Goal: Task Accomplishment & Management: Use online tool/utility

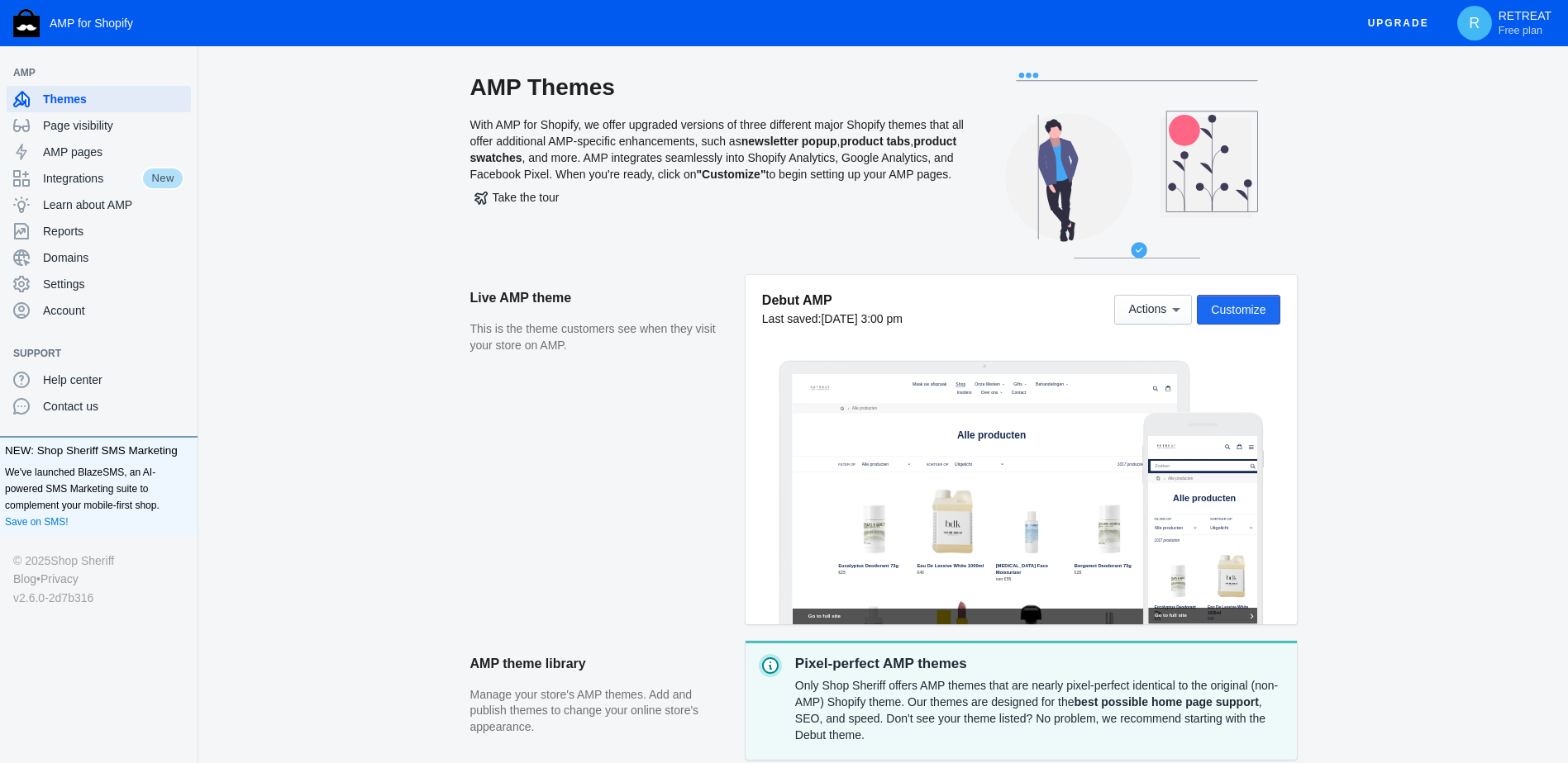
click at [1225, 312] on span "Customize" at bounding box center [1238, 309] width 55 height 13
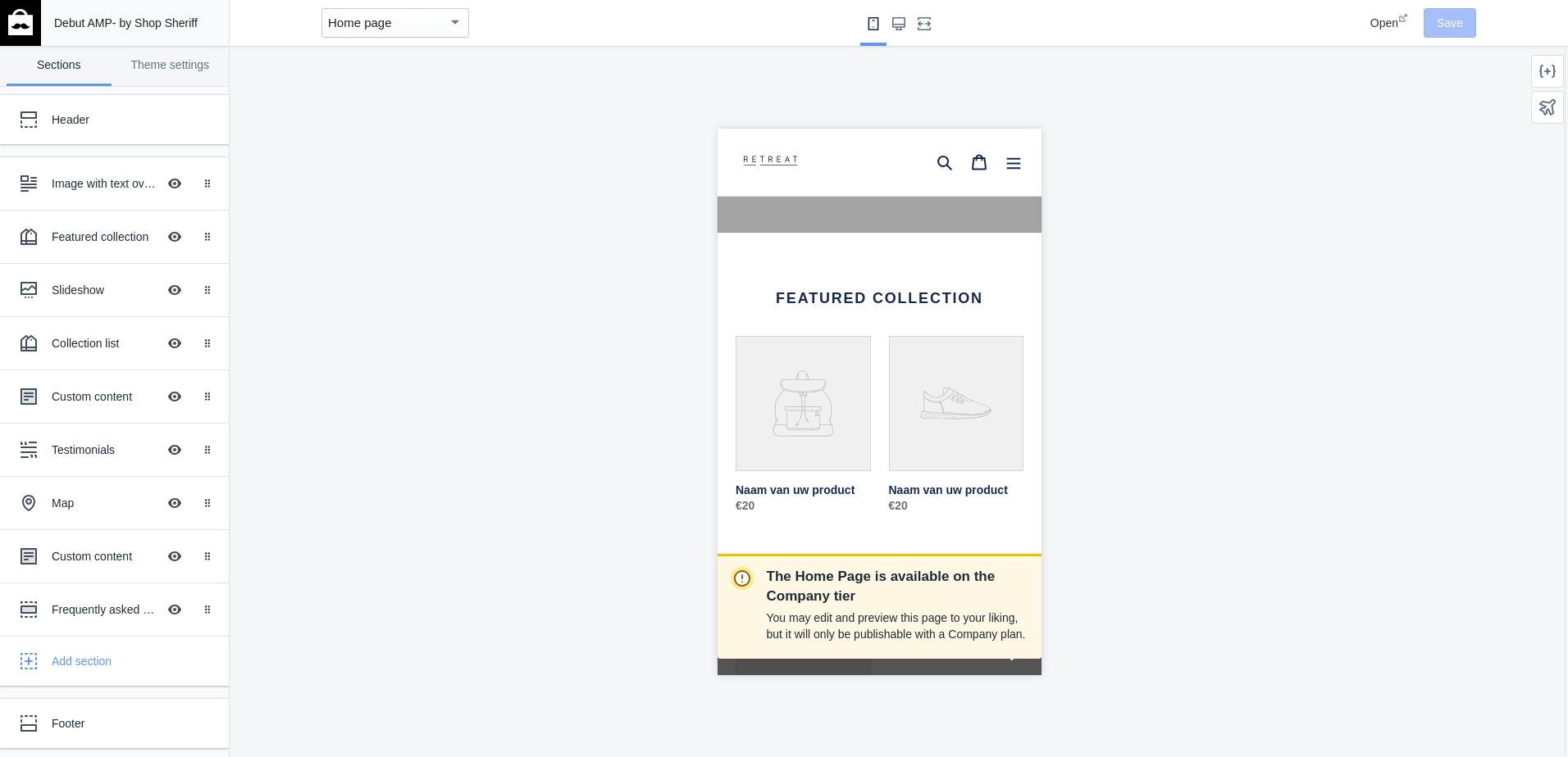
scroll to position [328, 0]
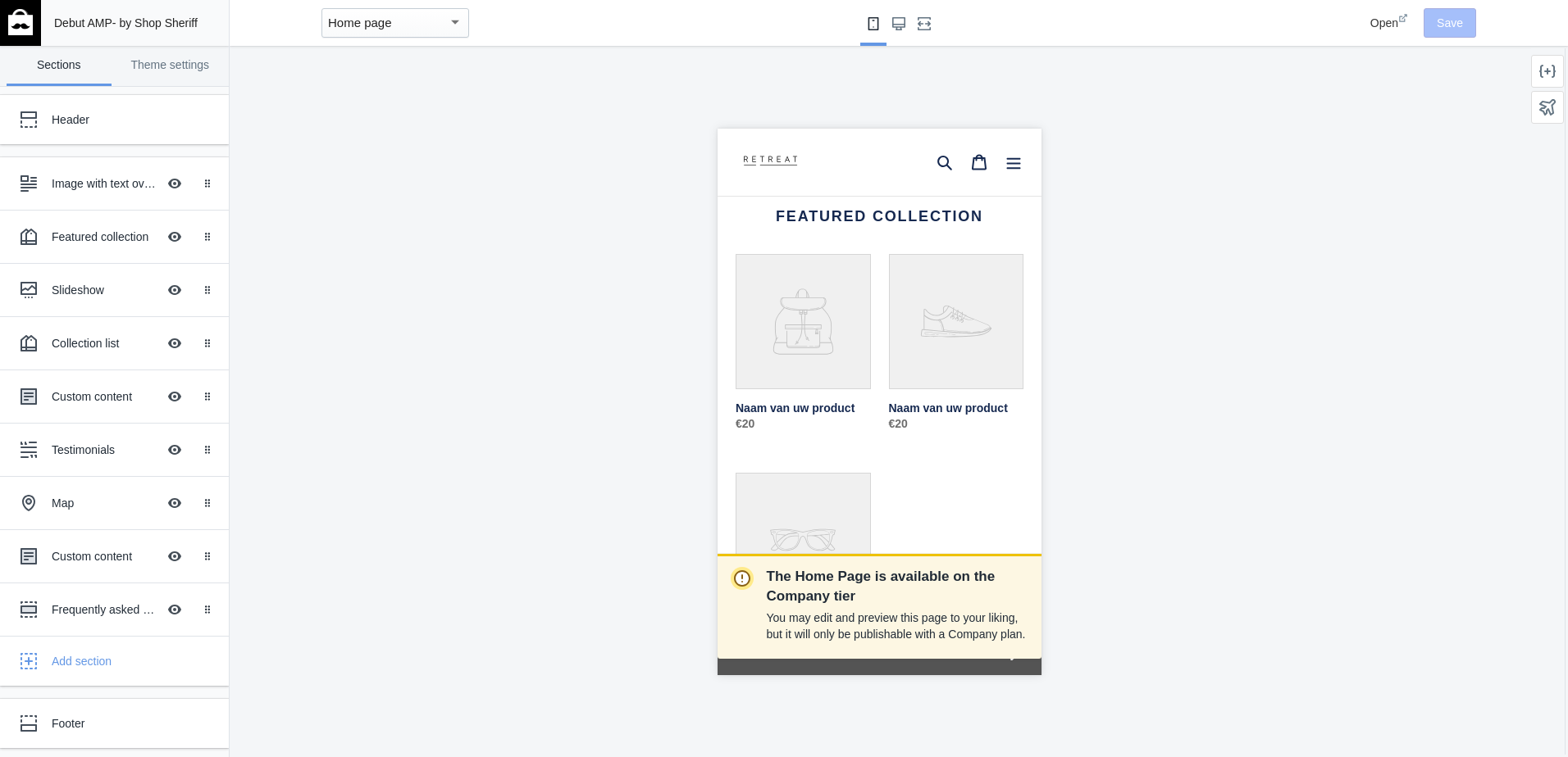
click at [920, 377] on link "Naam van uw product" at bounding box center [955, 348] width 135 height 189
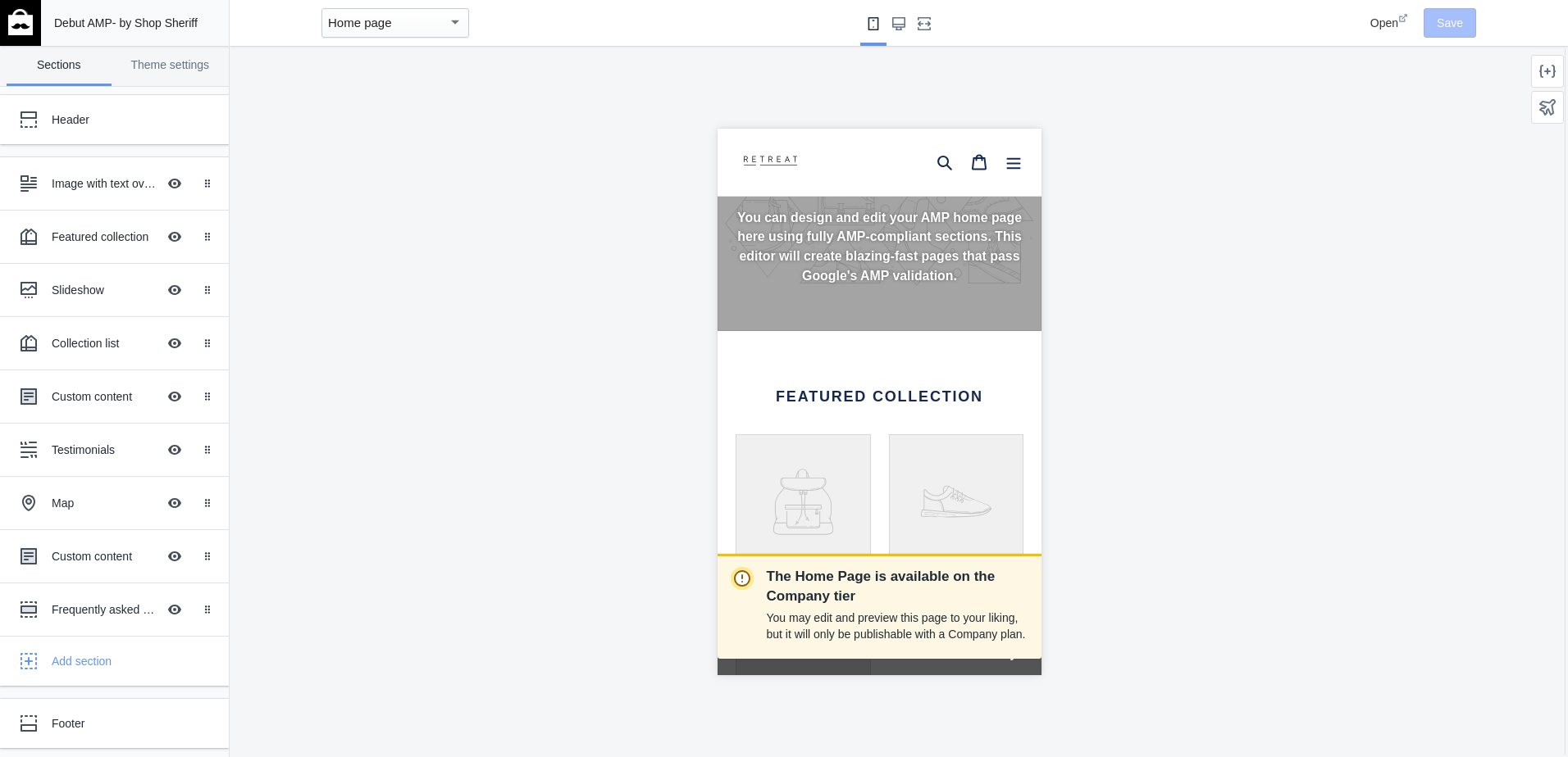
scroll to position [0, 0]
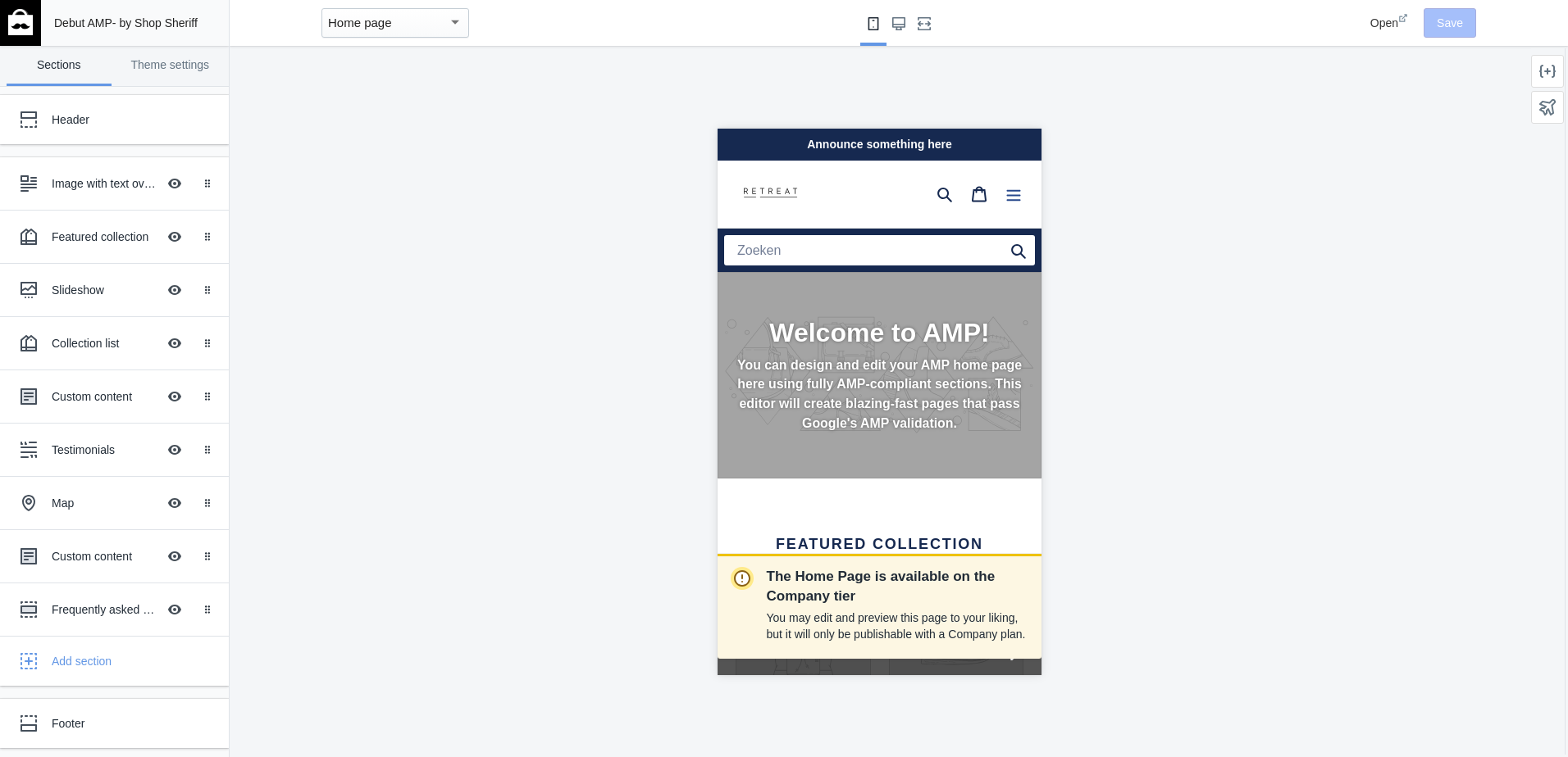
click at [1004, 197] on icon "Menu" at bounding box center [1012, 193] width 17 height 17
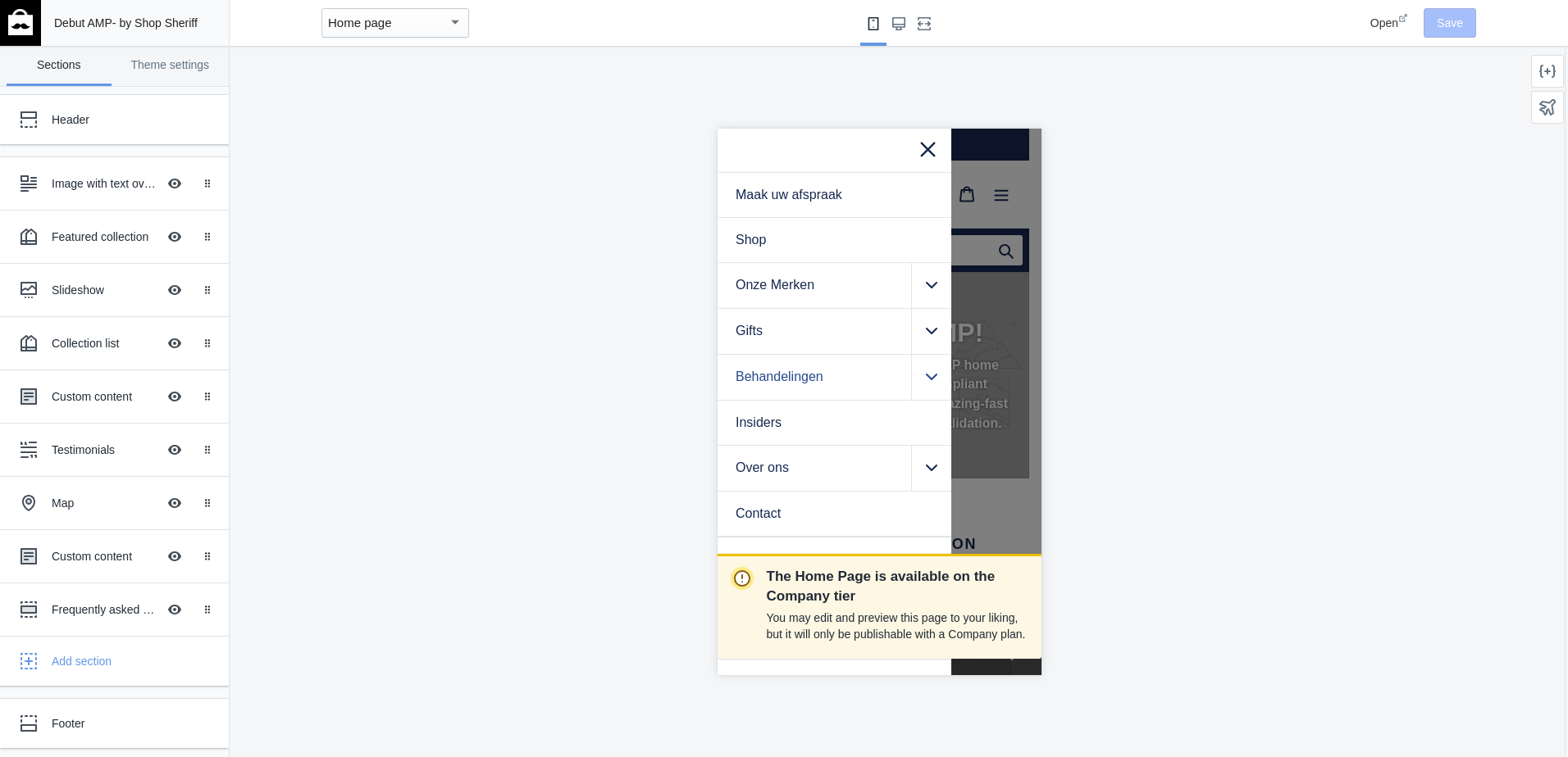
scroll to position [0, 275]
click at [934, 288] on icon ".cls-1{fill:#231f20}" at bounding box center [930, 284] width 11 height 13
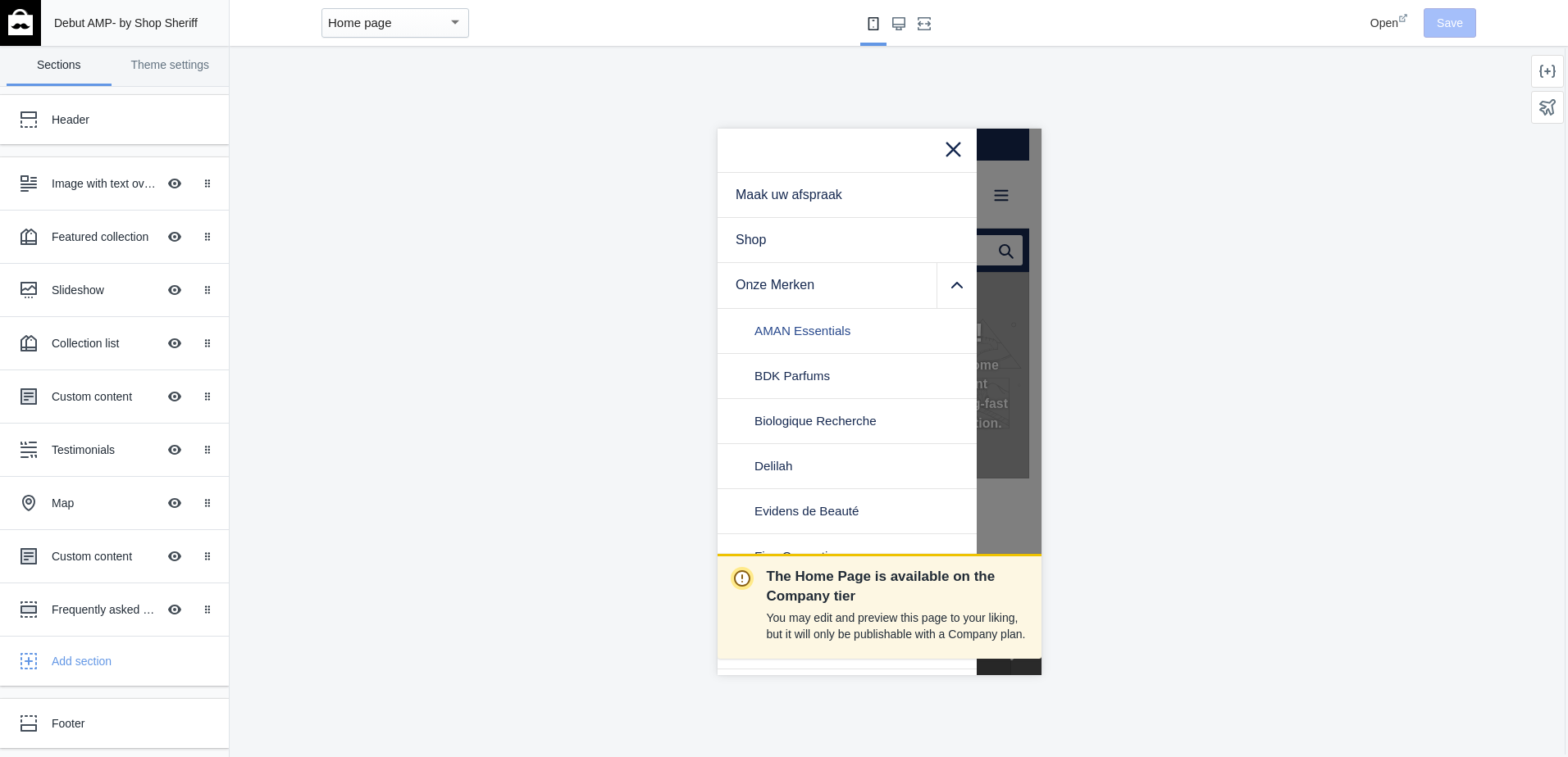
scroll to position [0, 0]
click at [805, 372] on span "BDK Parfums" at bounding box center [791, 375] width 75 height 15
click at [942, 147] on icon at bounding box center [952, 146] width 20 height 20
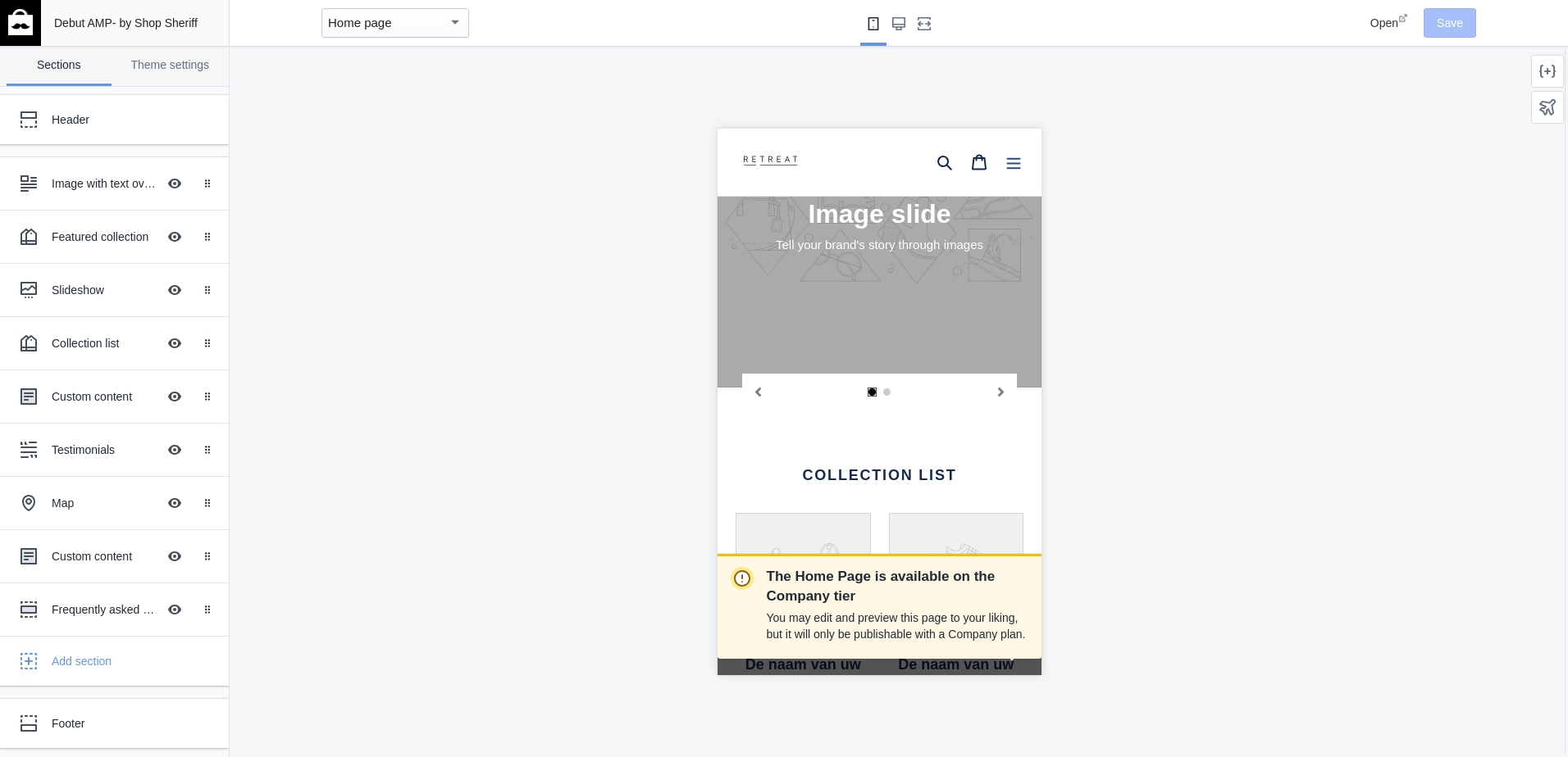
scroll to position [1229, 0]
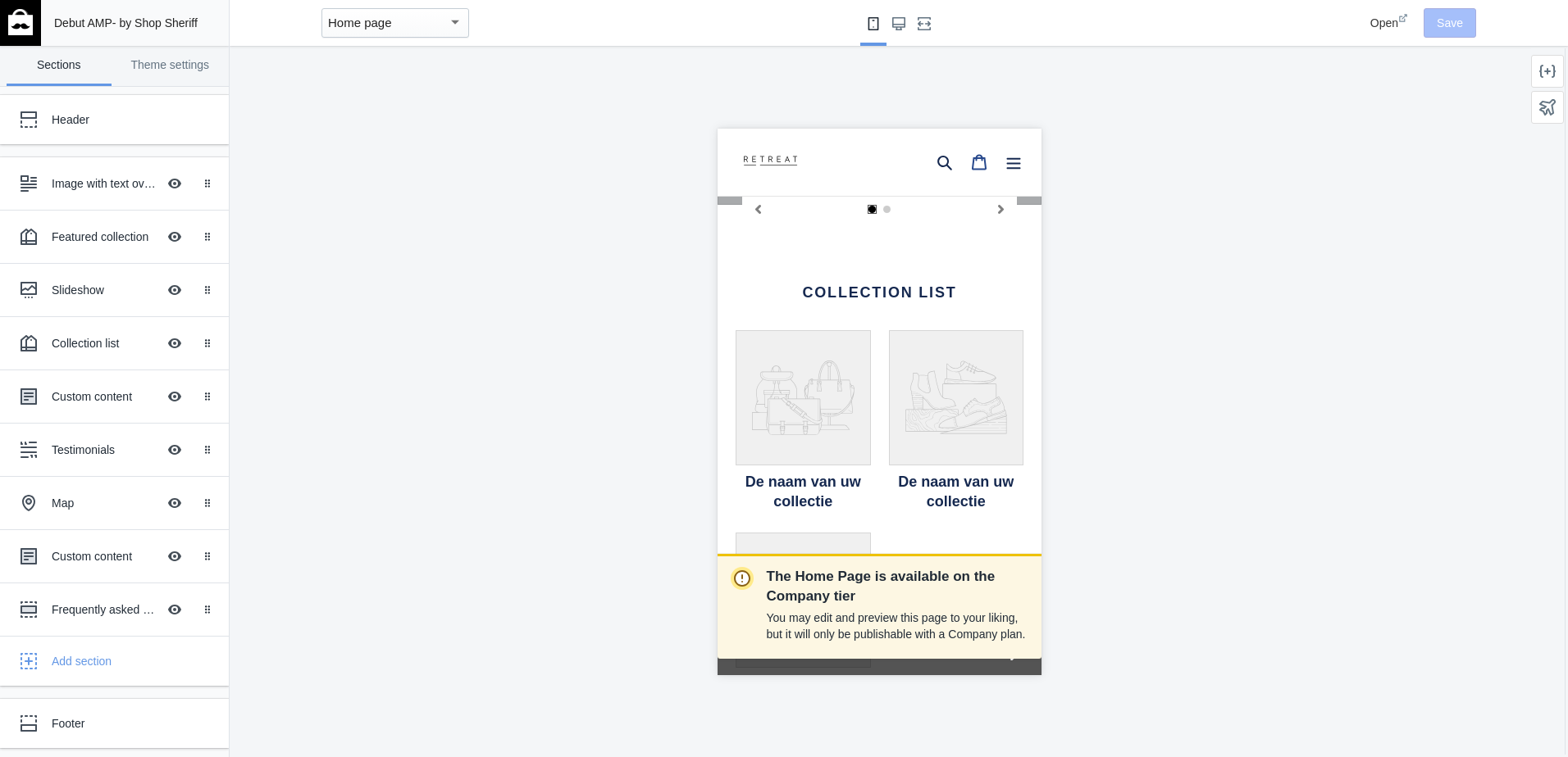
click at [970, 163] on icon at bounding box center [978, 161] width 17 height 17
click at [448, 33] on div "Home page" at bounding box center [395, 23] width 147 height 30
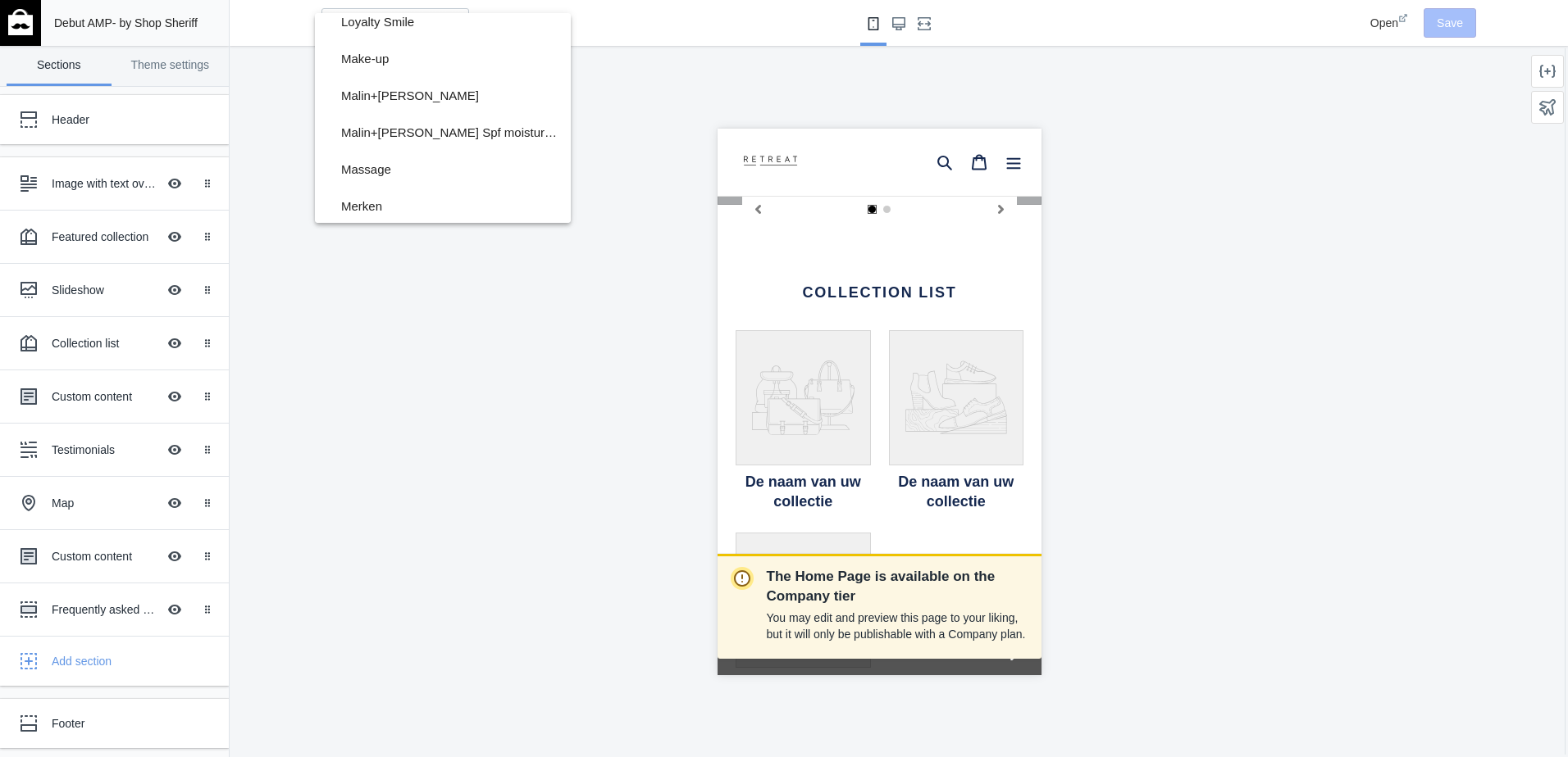
scroll to position [1373, 0]
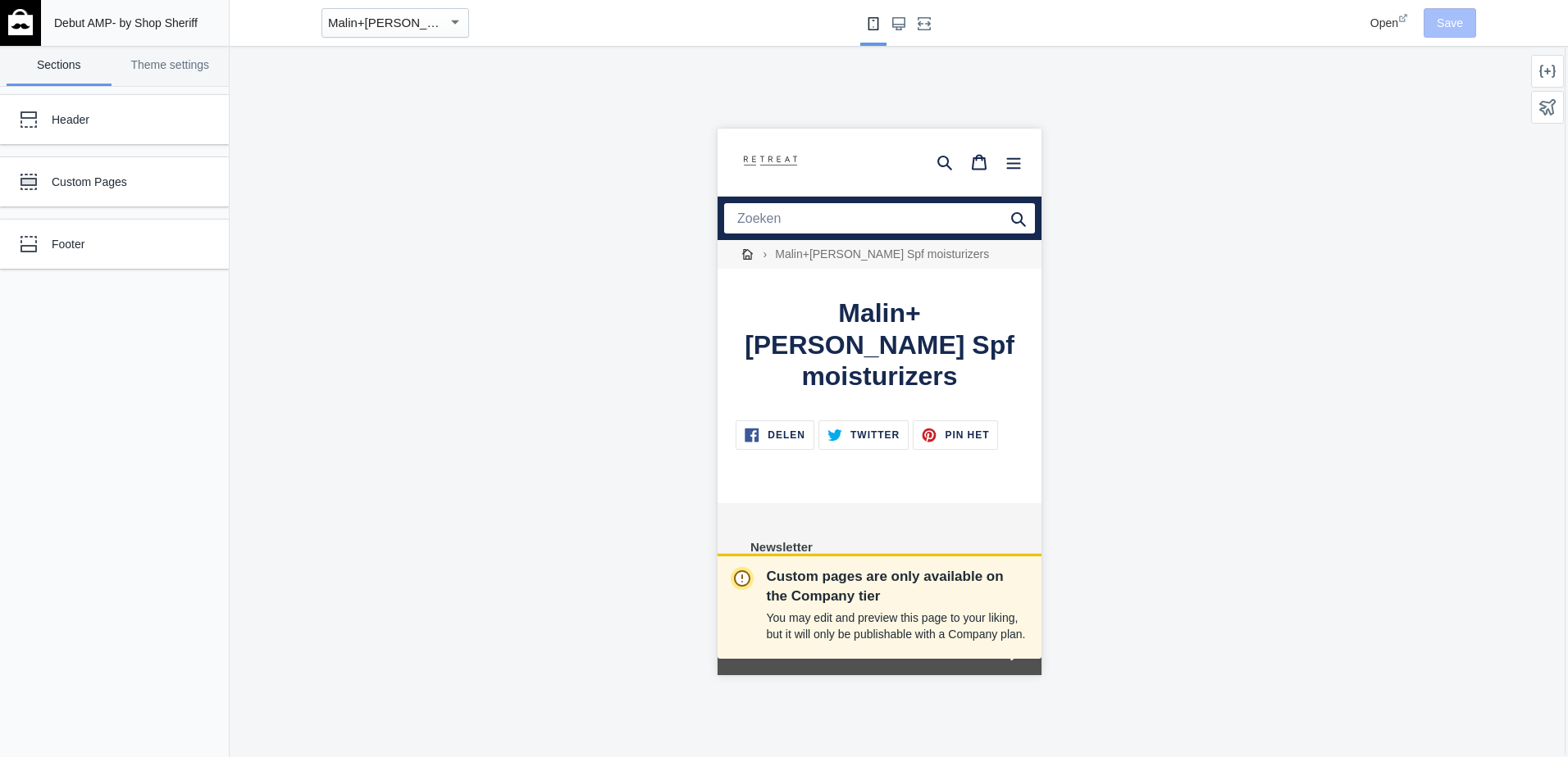
click at [451, 24] on div "button" at bounding box center [455, 21] width 8 height 4
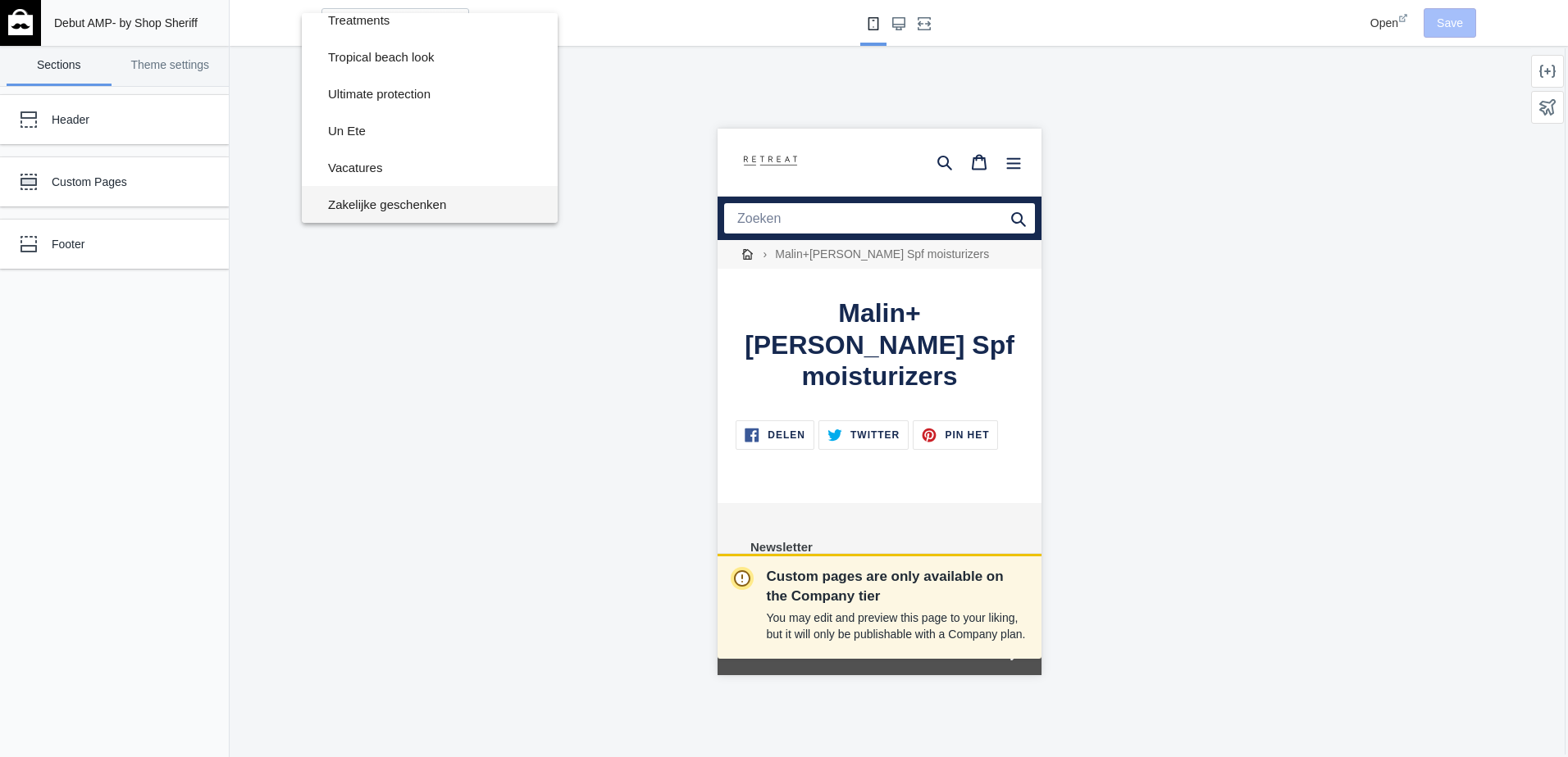
click at [469, 208] on span "Zakelijke geschenken" at bounding box center [436, 204] width 216 height 37
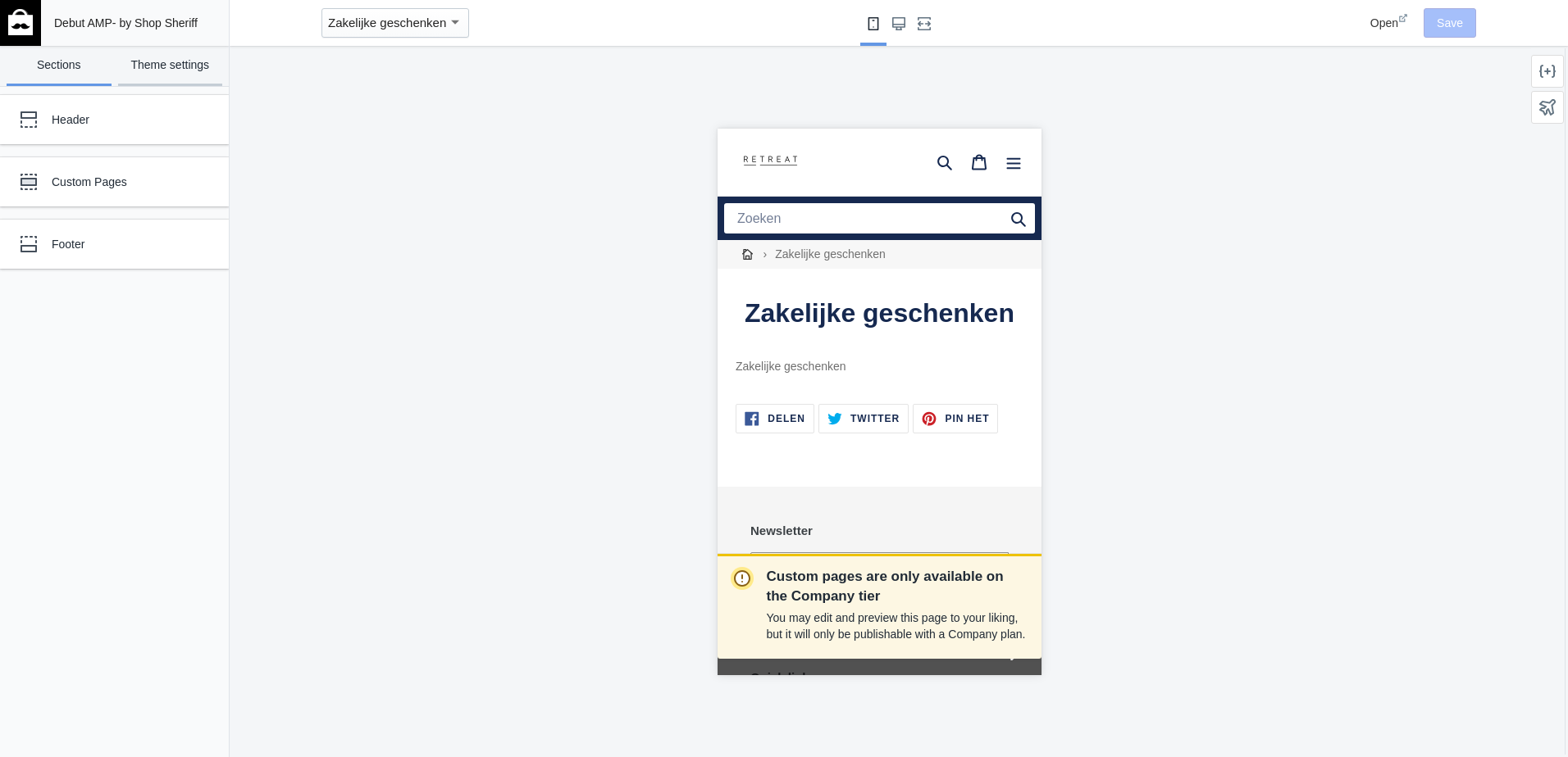
click at [153, 61] on link "Theme settings" at bounding box center [171, 66] width 105 height 40
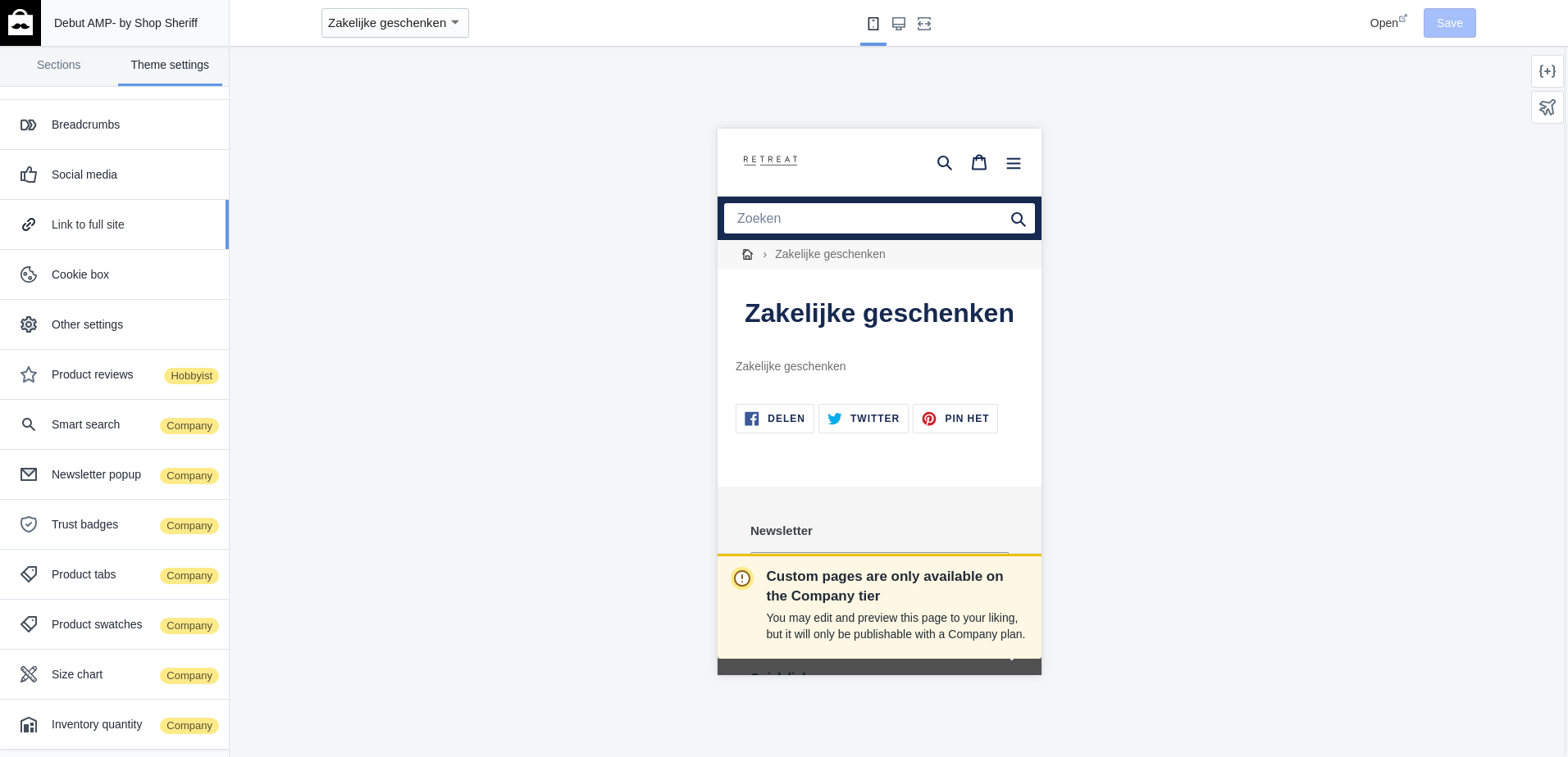
click at [74, 229] on div "Link to full site" at bounding box center [134, 224] width 165 height 17
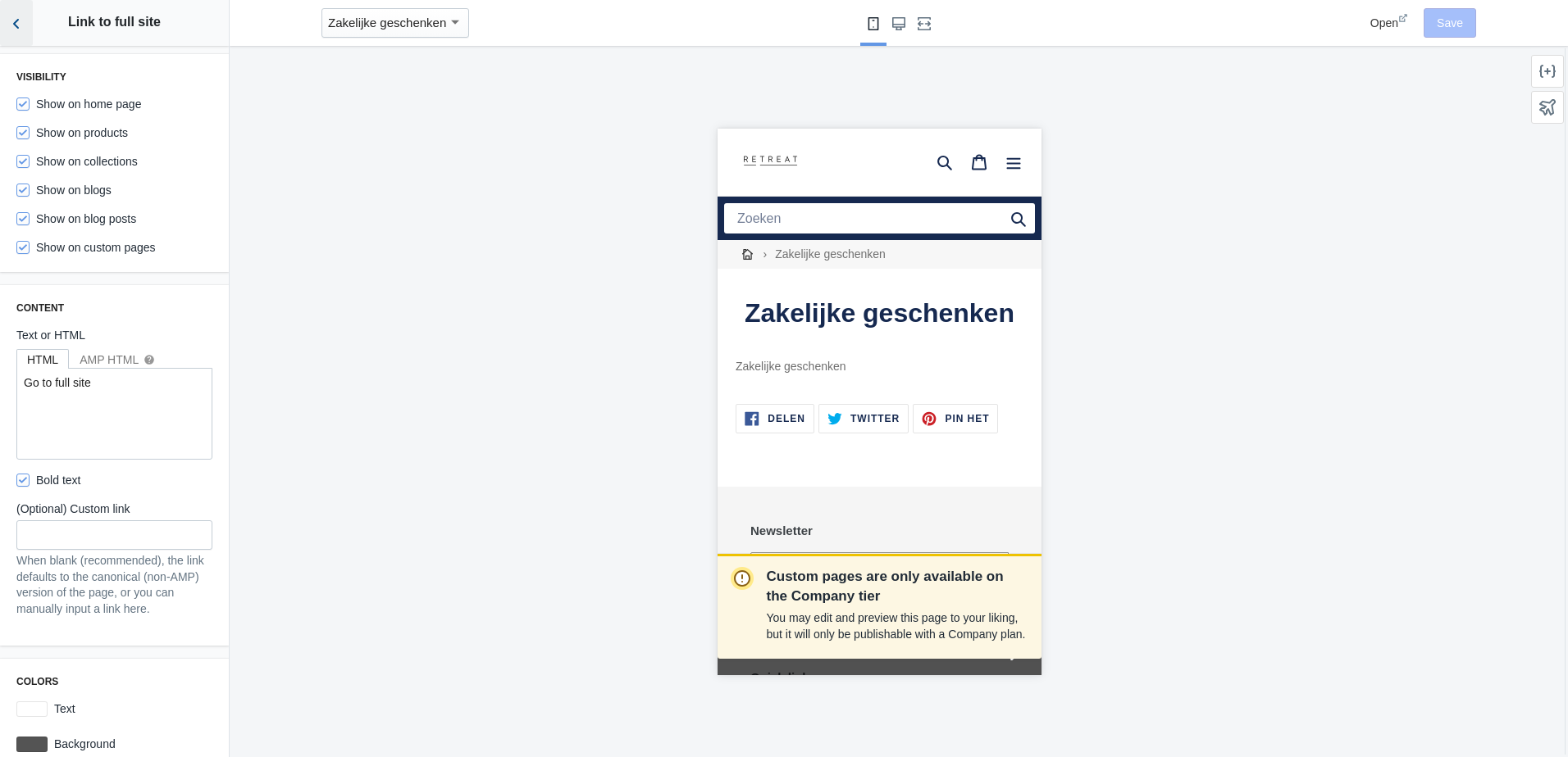
click at [18, 33] on button "Back to sections" at bounding box center [16, 23] width 32 height 46
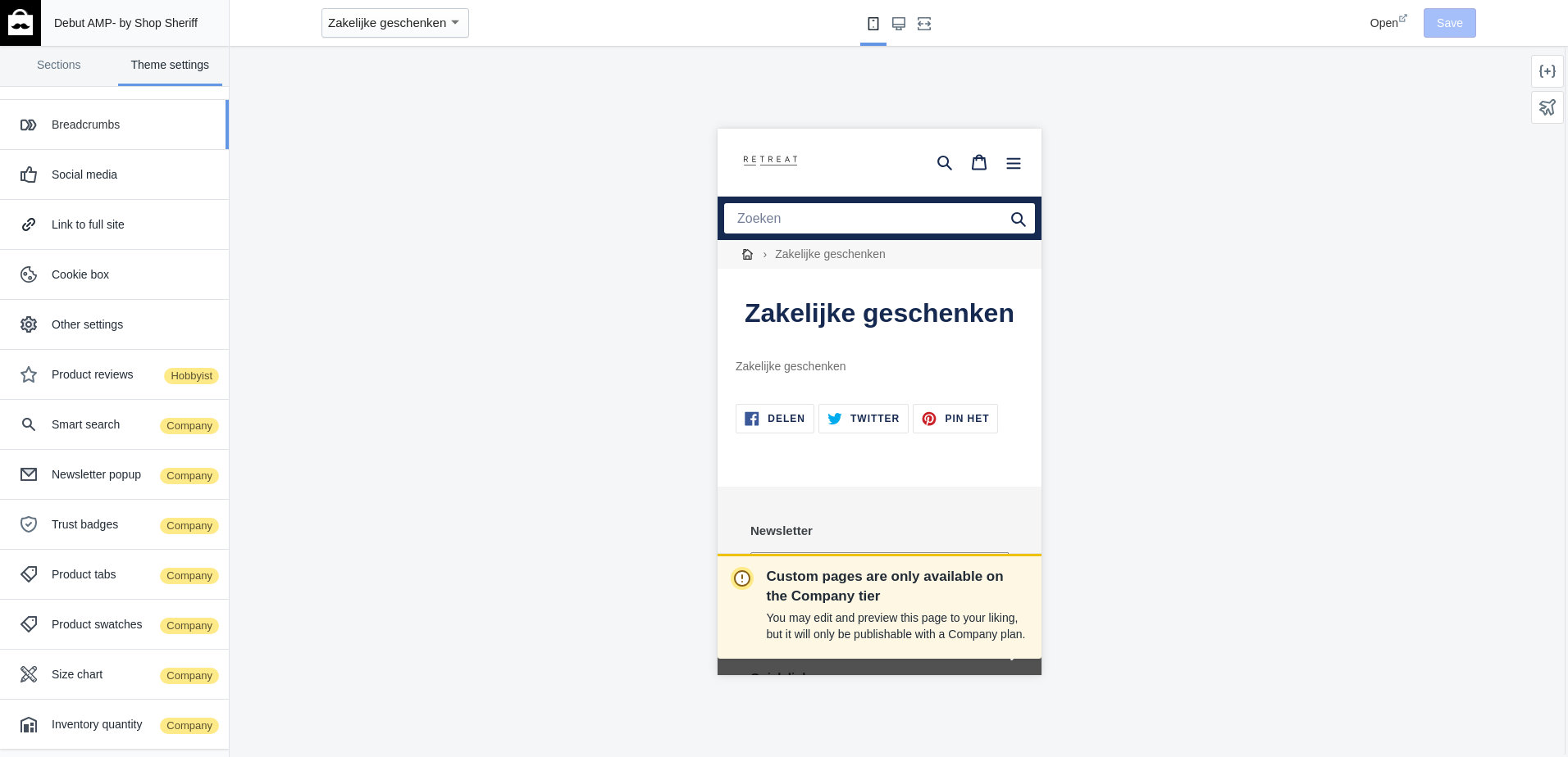
click at [82, 117] on div "Breadcrumbs" at bounding box center [134, 124] width 165 height 17
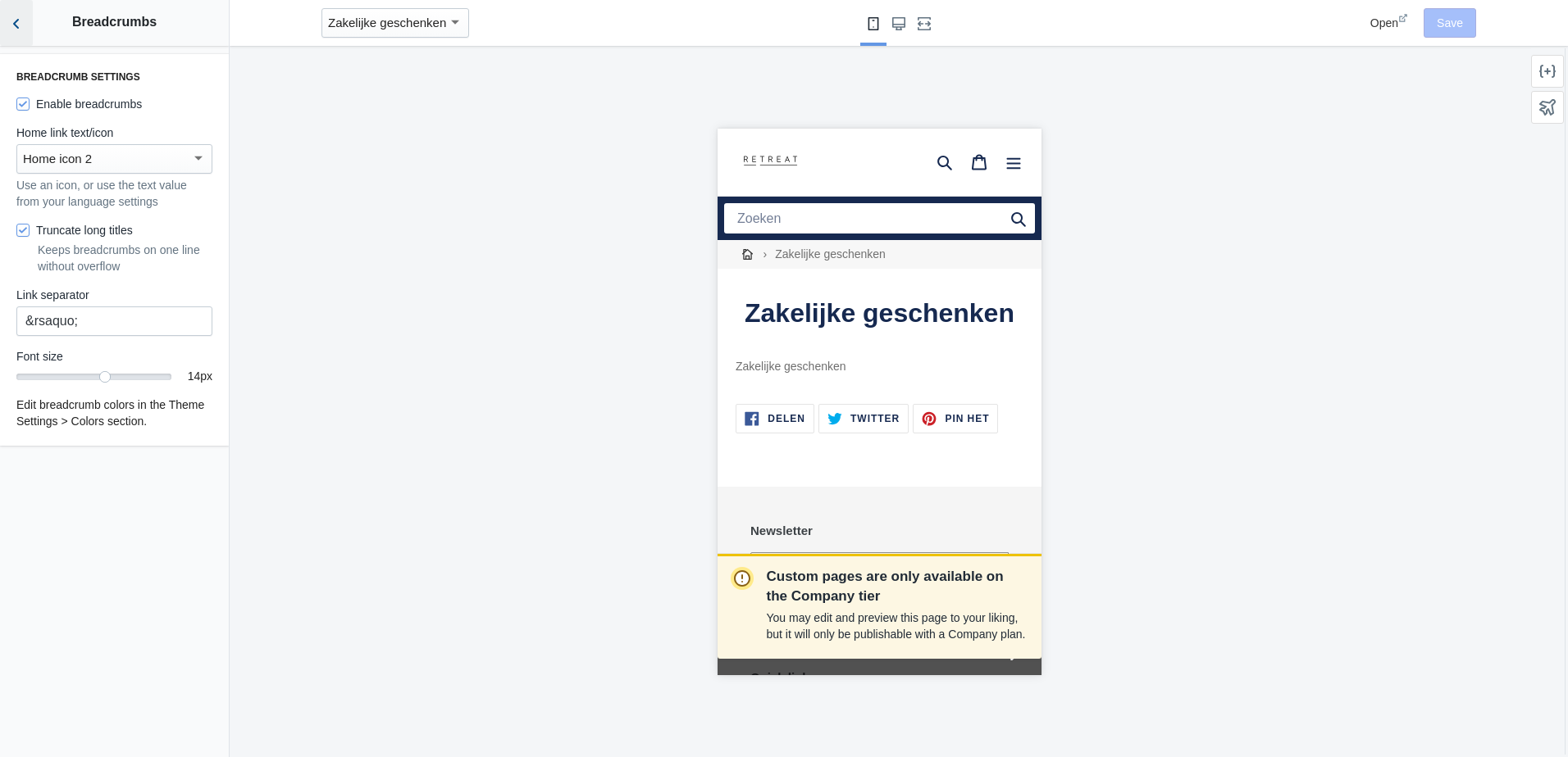
click at [15, 27] on icon "Back to sections" at bounding box center [16, 24] width 17 height 17
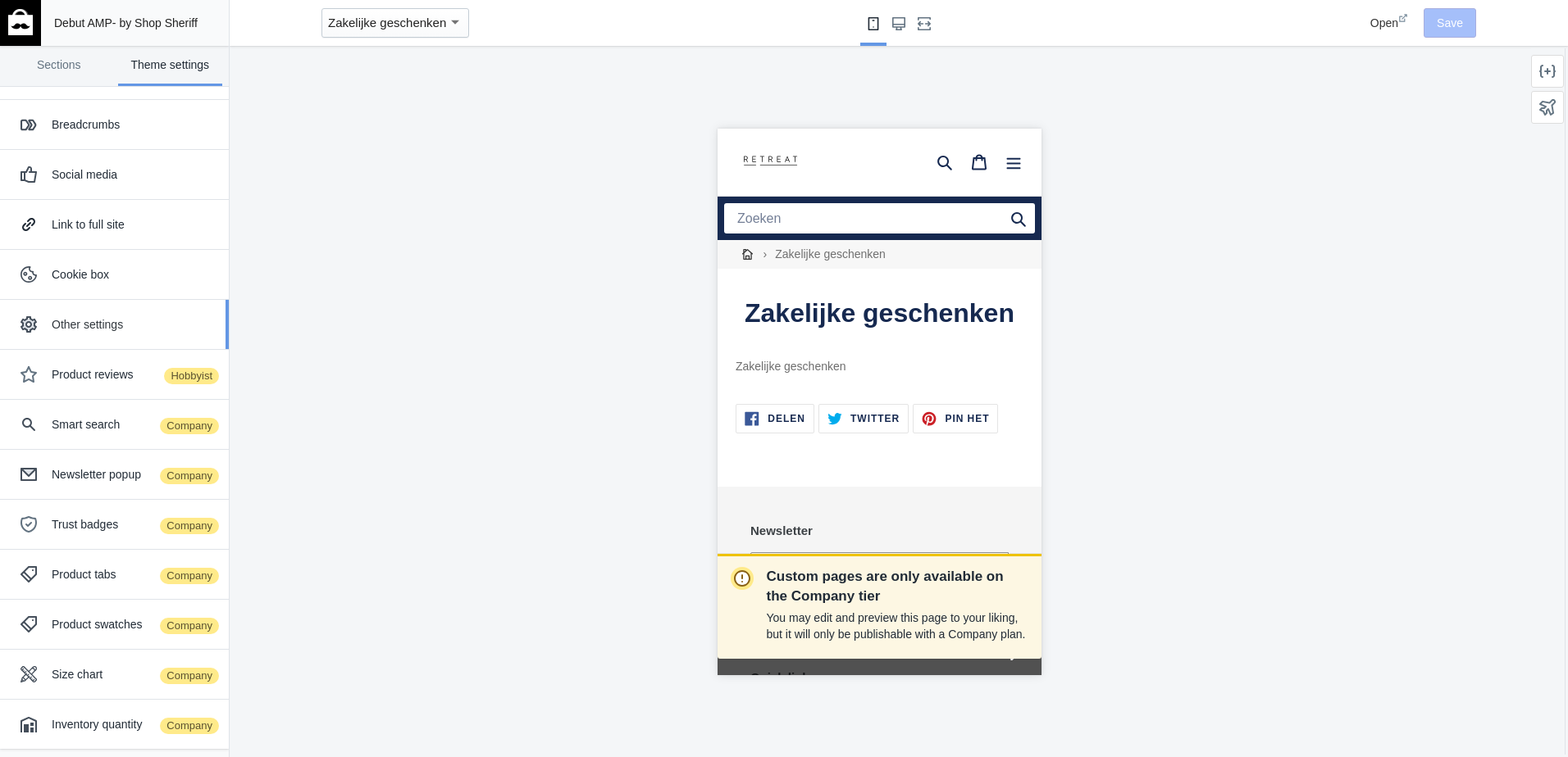
click at [73, 330] on div "Other settings" at bounding box center [134, 324] width 165 height 17
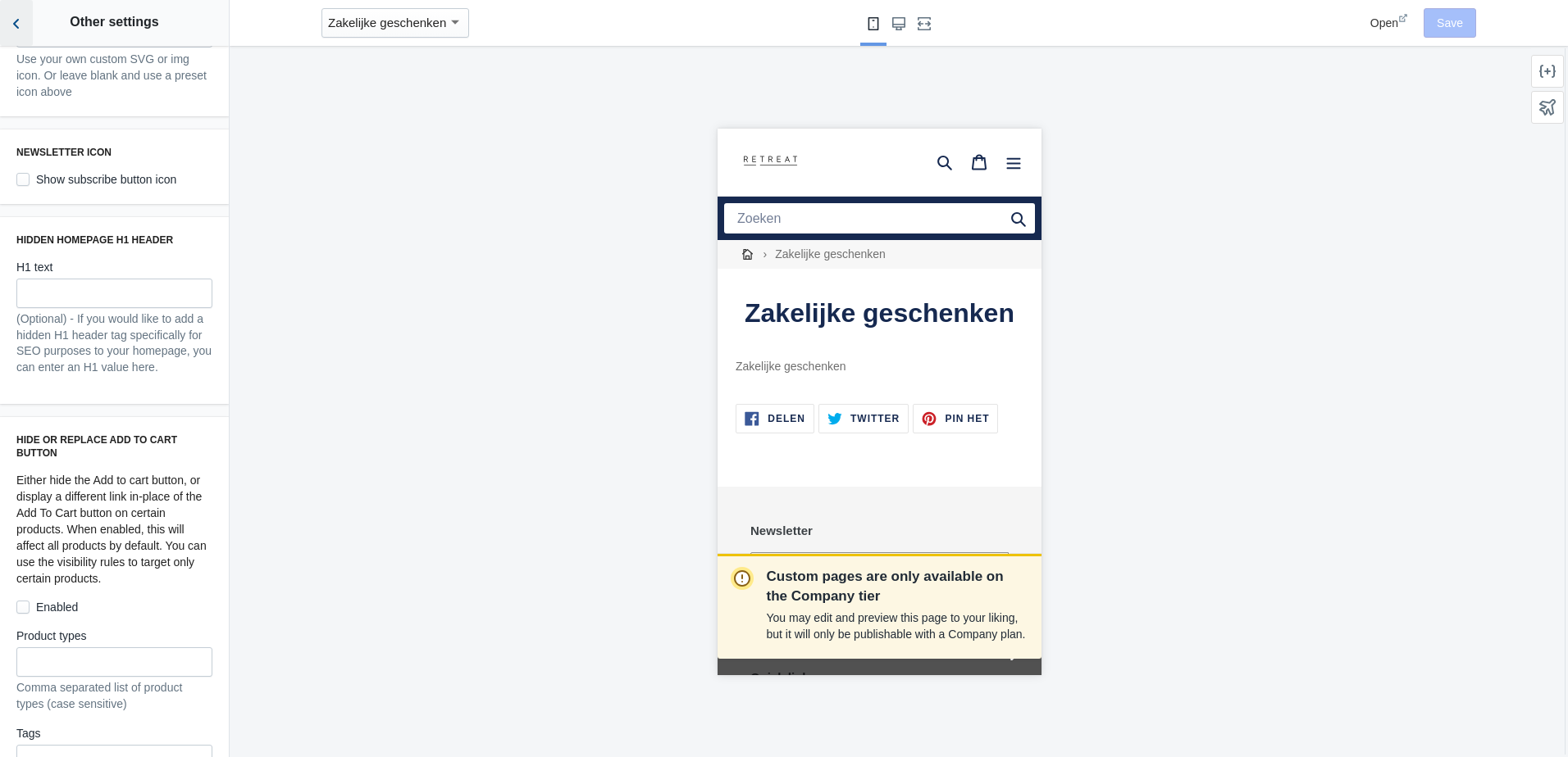
click at [17, 23] on icon "Back to sections" at bounding box center [16, 24] width 17 height 17
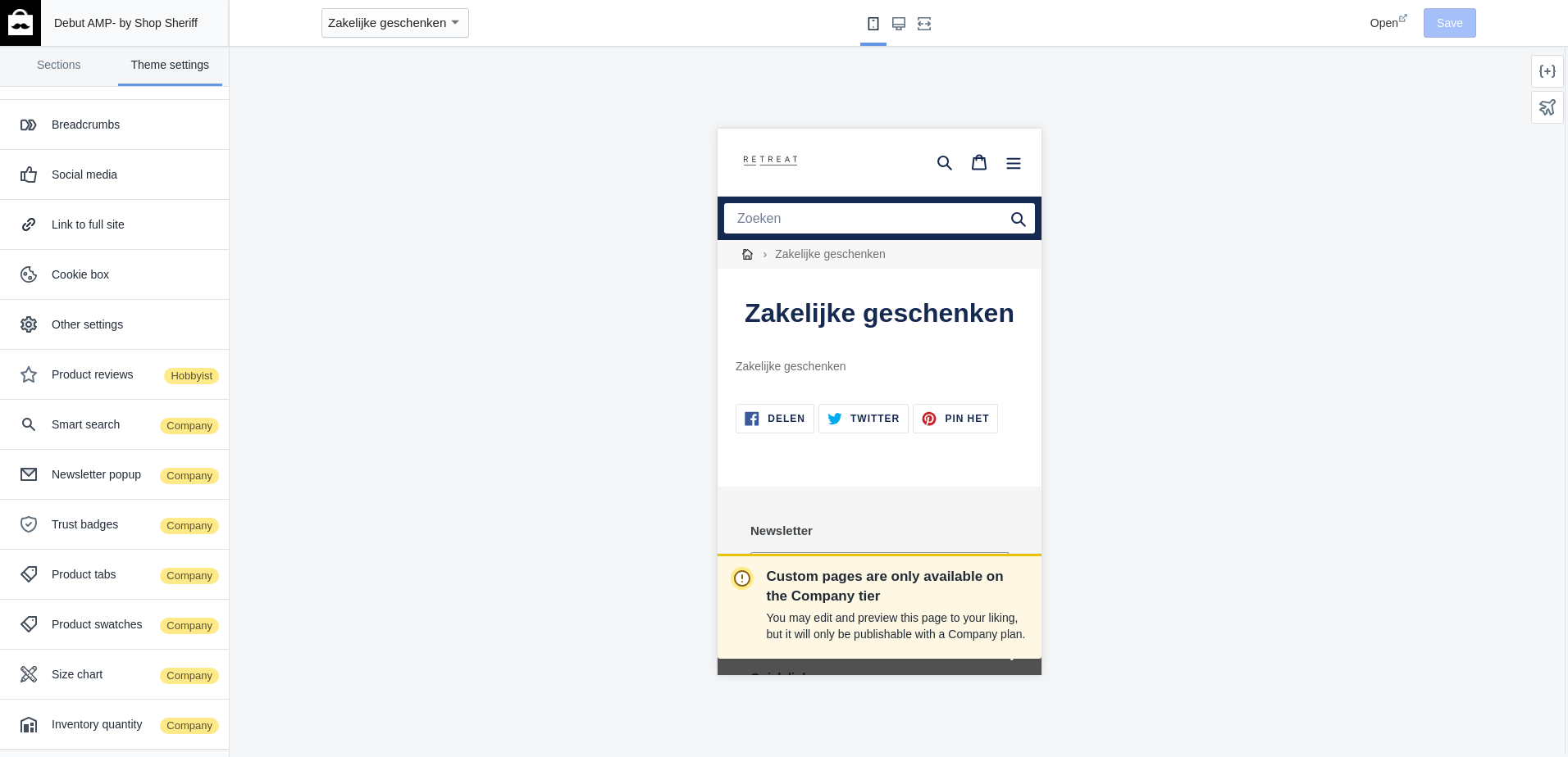
scroll to position [726, 0]
click at [1552, 108] on use at bounding box center [1547, 107] width 17 height 17
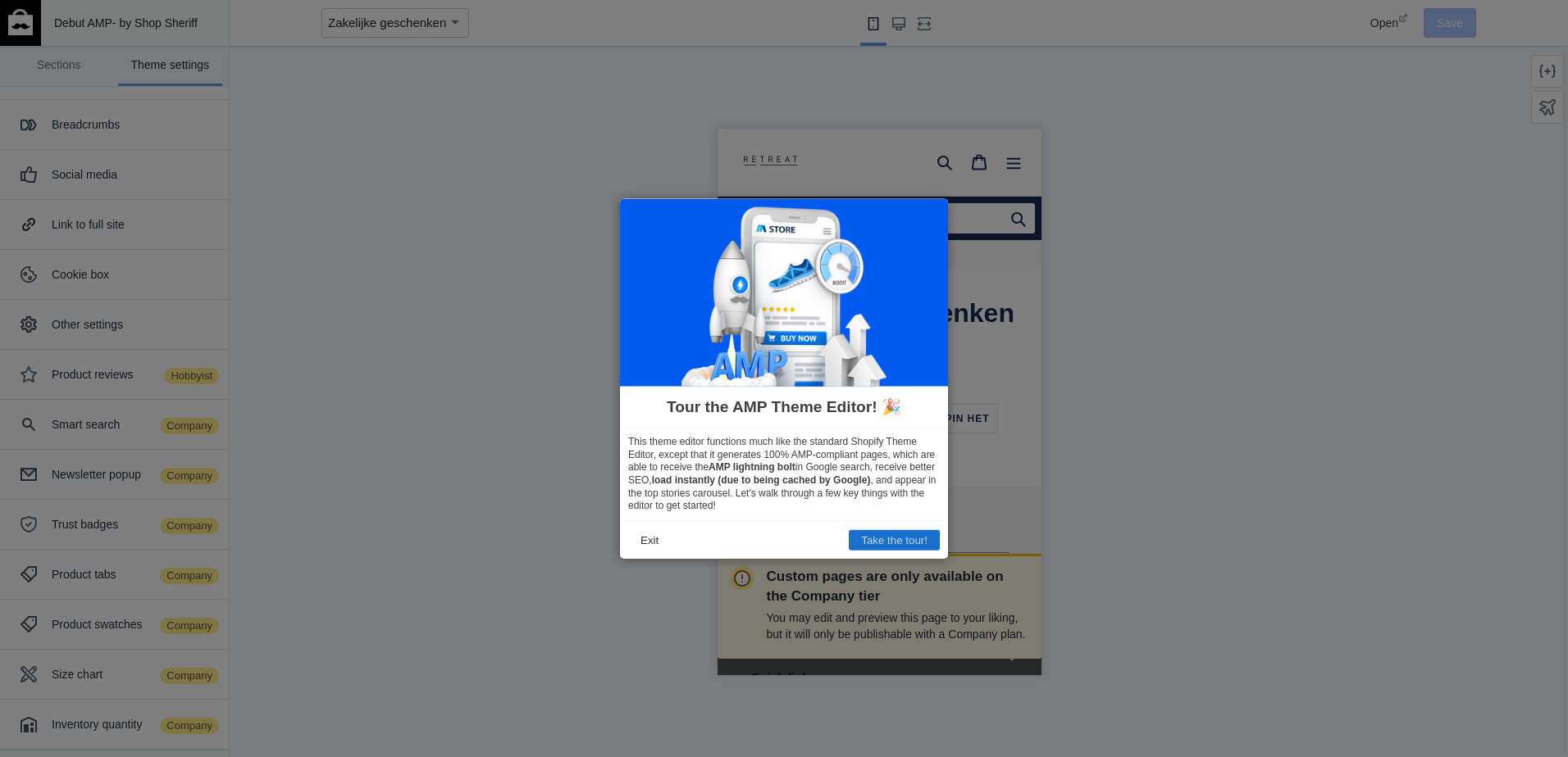
click at [869, 543] on button "Take the tour!" at bounding box center [894, 539] width 91 height 20
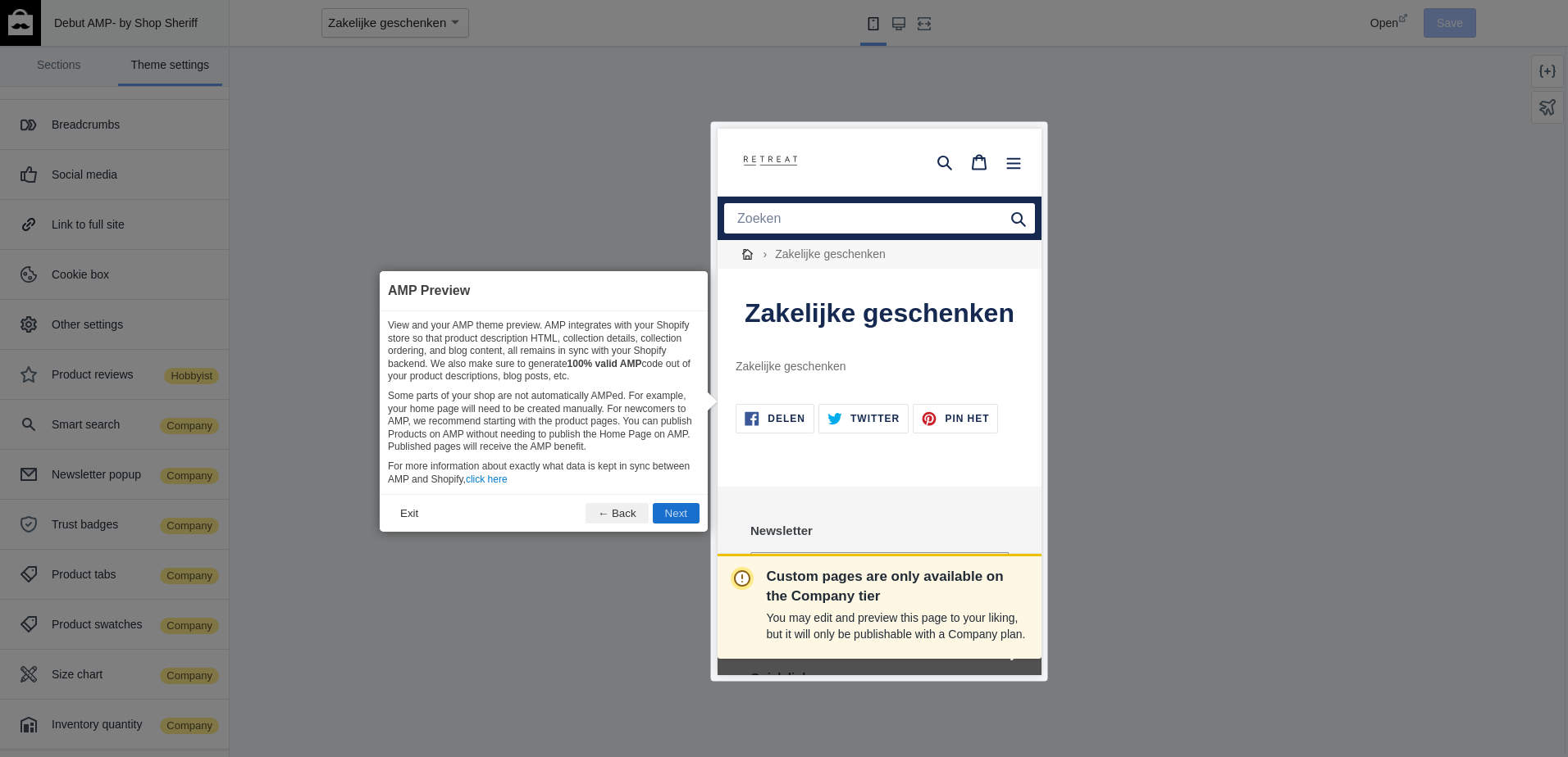
click at [680, 513] on button "Next" at bounding box center [676, 513] width 46 height 20
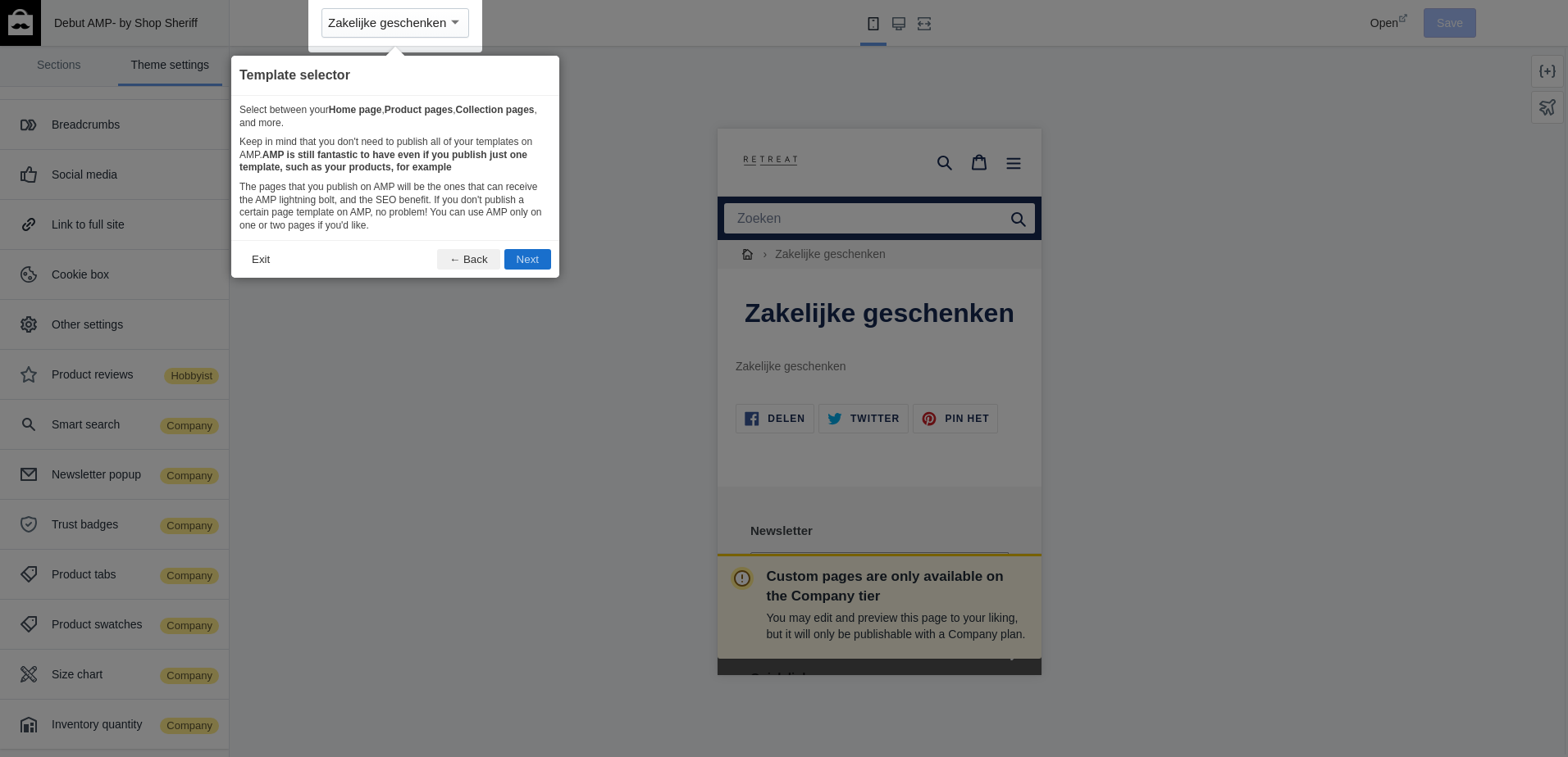
click at [536, 260] on button "Next" at bounding box center [527, 258] width 46 height 20
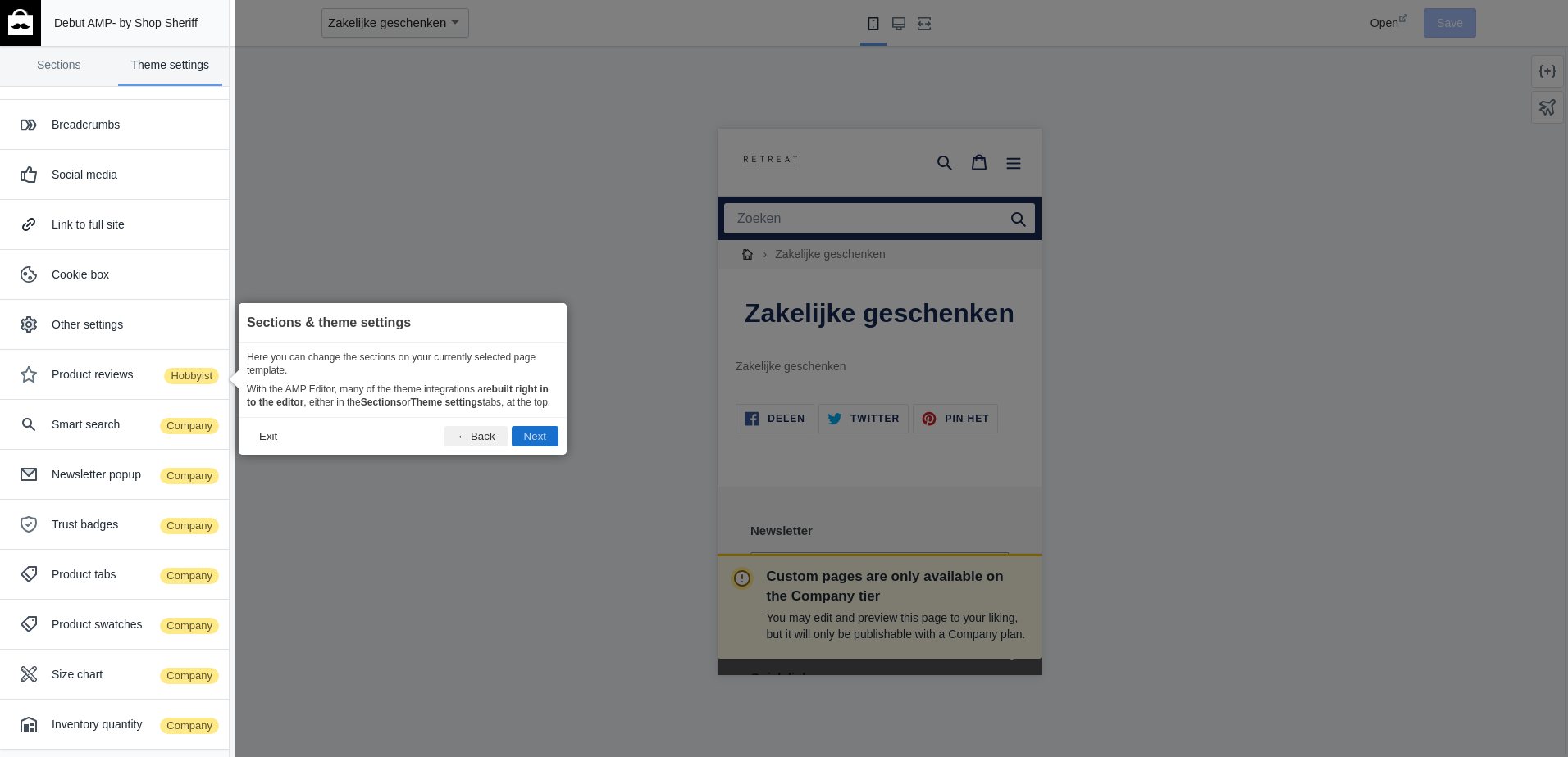
click at [529, 430] on button "Next" at bounding box center [535, 435] width 46 height 20
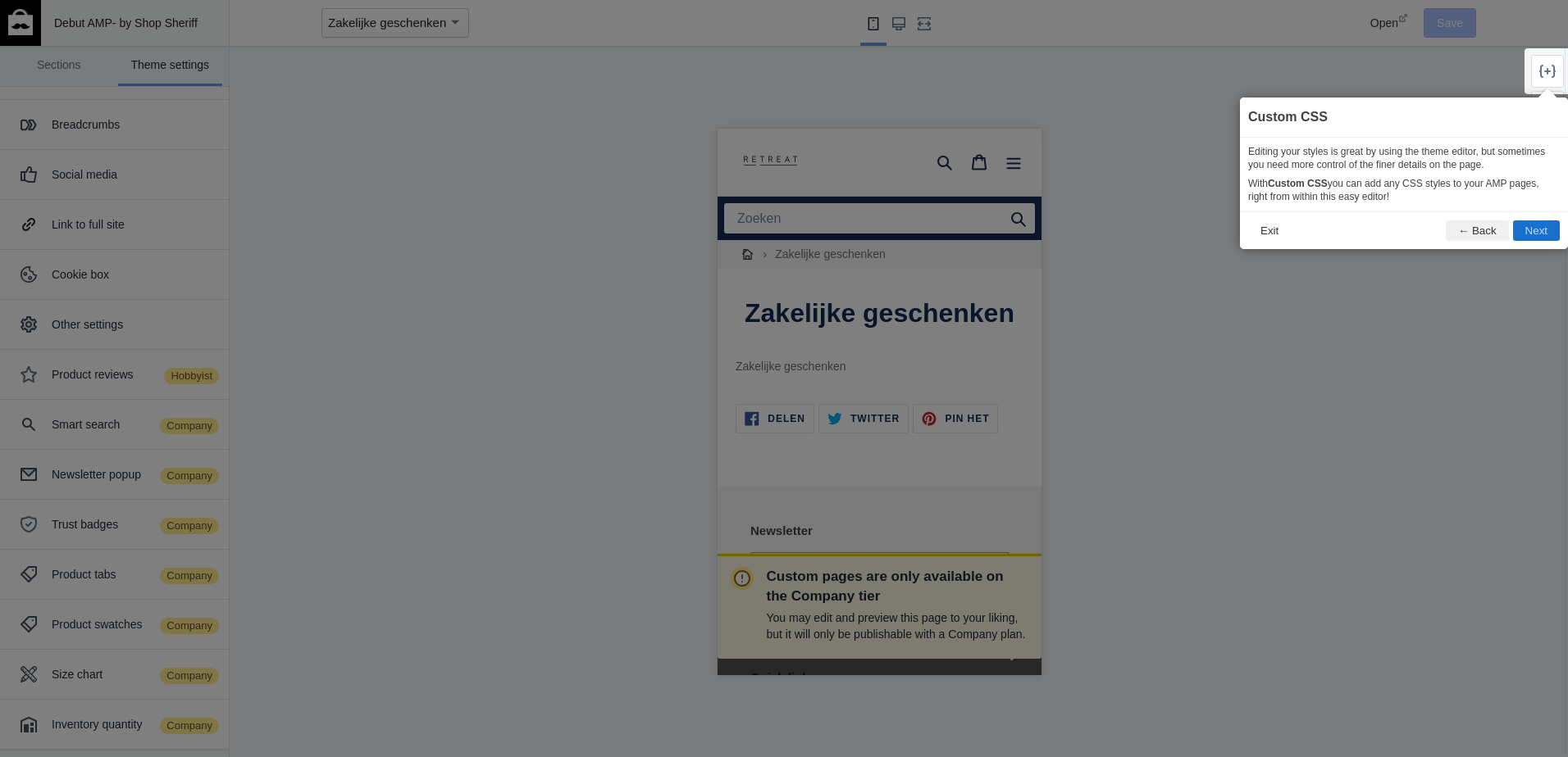
click at [1536, 225] on button "Next" at bounding box center [1536, 230] width 46 height 20
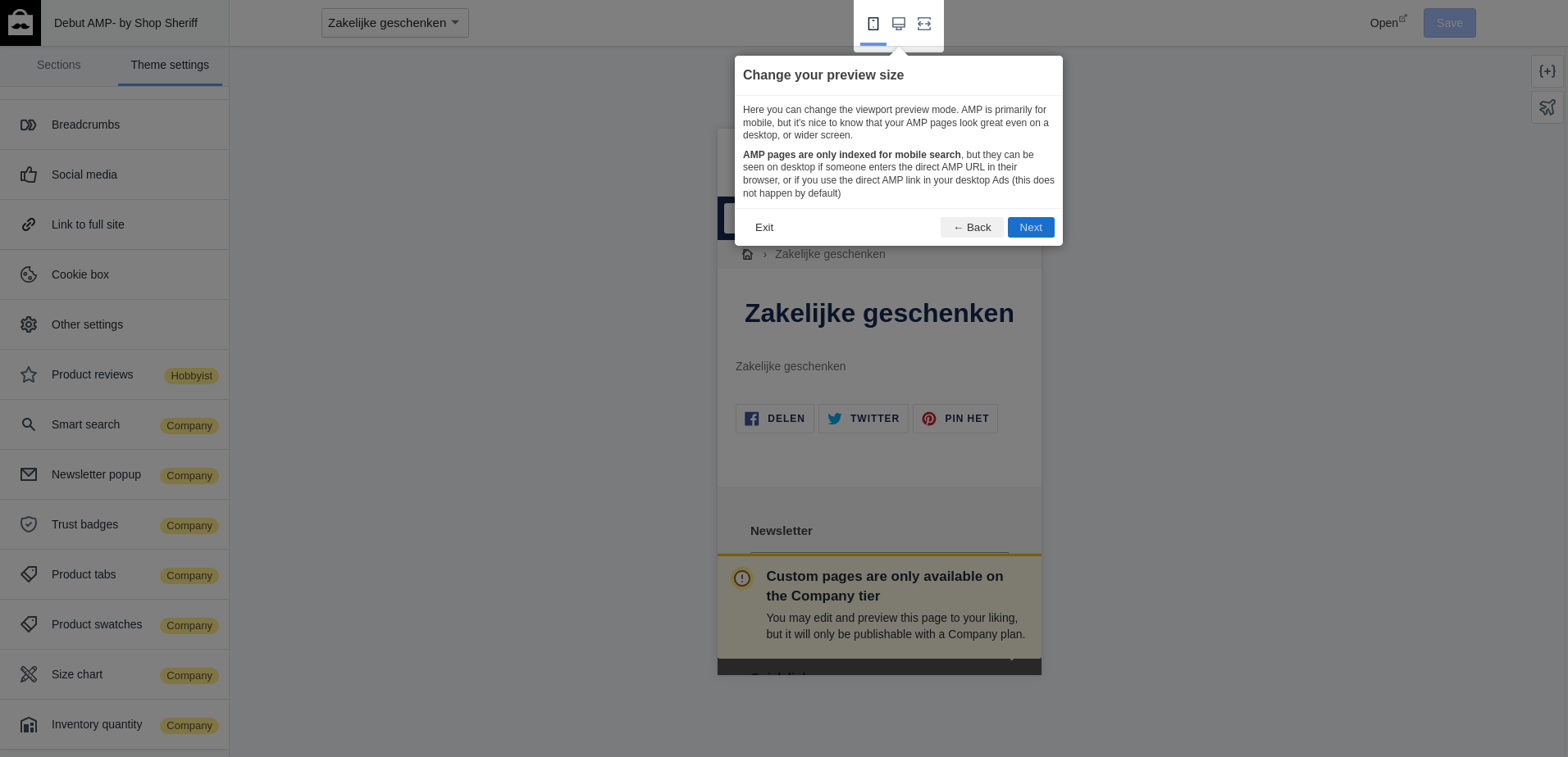
click at [1032, 228] on button "Next" at bounding box center [1031, 227] width 46 height 20
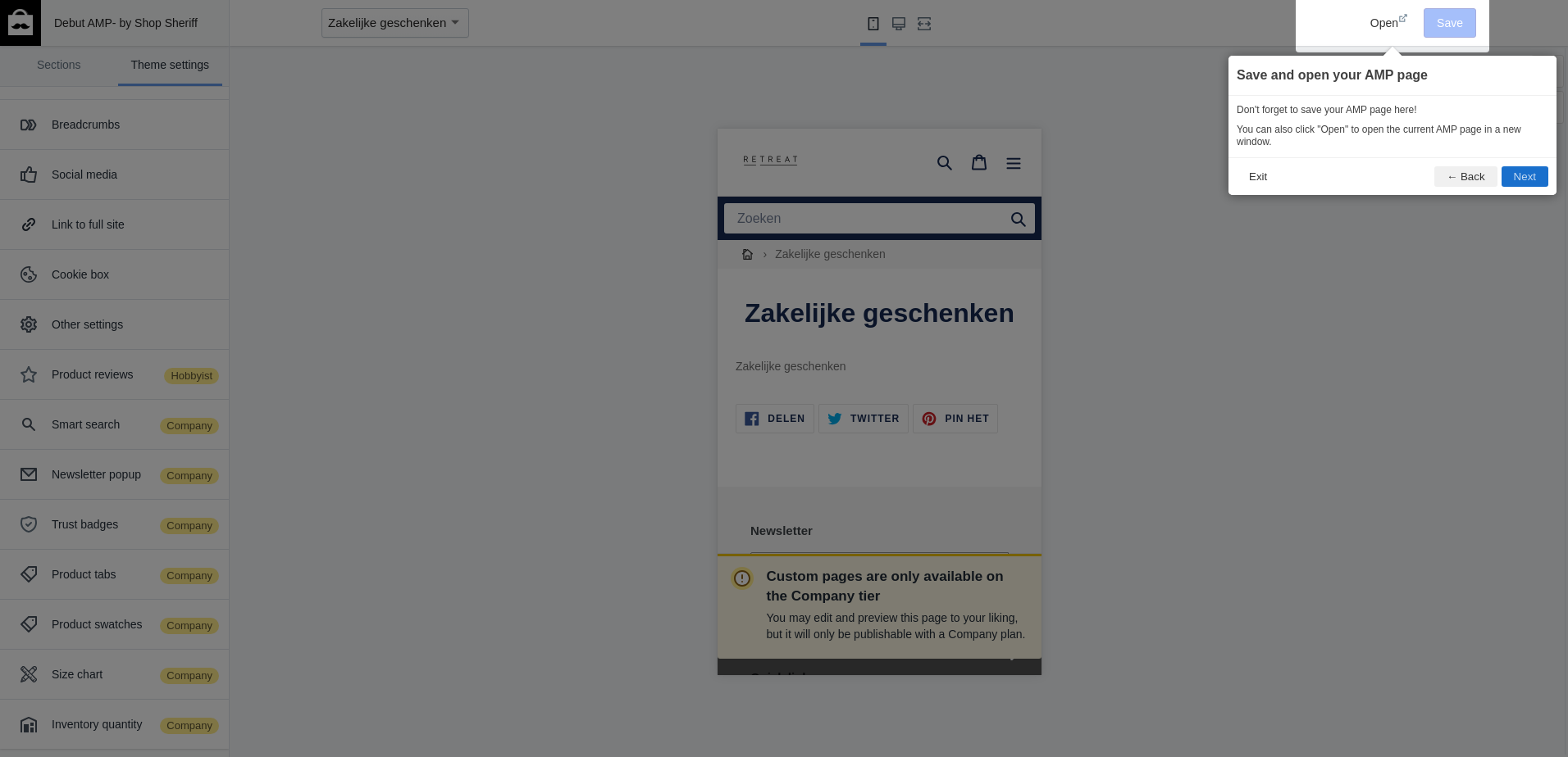
click at [1522, 175] on button "Next" at bounding box center [1524, 176] width 46 height 20
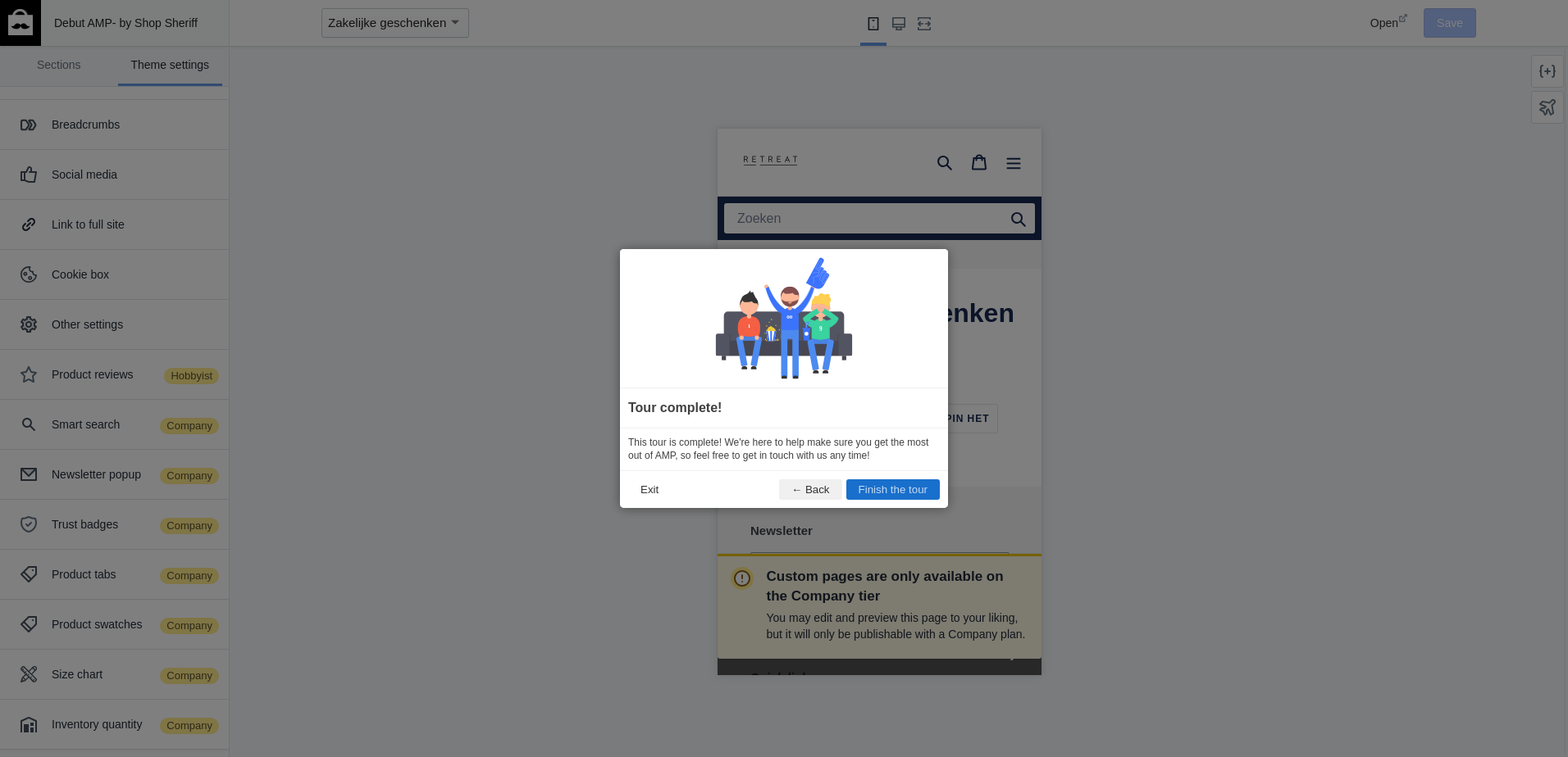
click at [898, 491] on button "Finish the tour" at bounding box center [892, 489] width 94 height 20
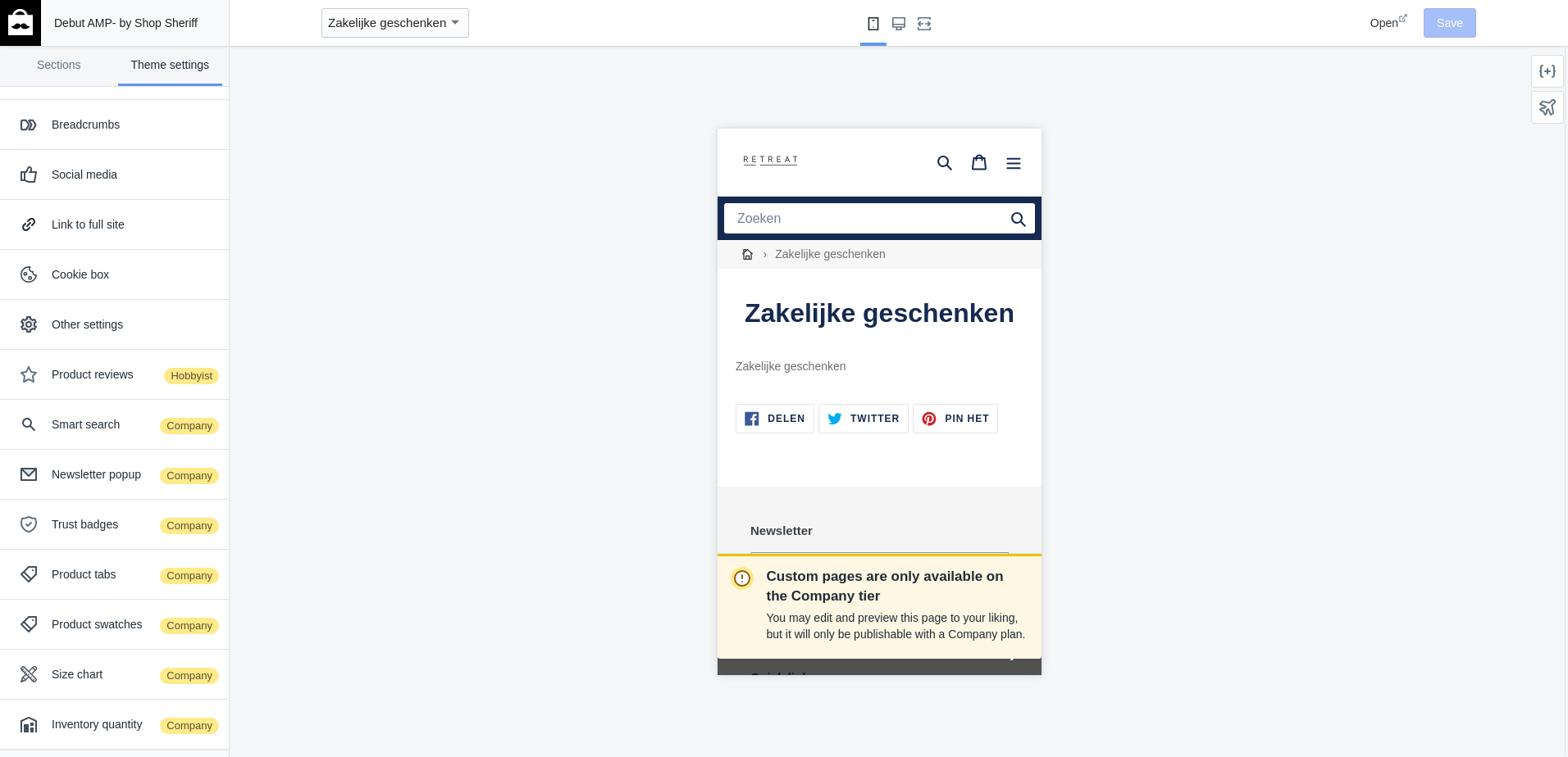
click at [1387, 18] on span "Open" at bounding box center [1384, 23] width 28 height 13
drag, startPoint x: 52, startPoint y: 24, endPoint x: 210, endPoint y: 16, distance: 158.2
click at [210, 16] on div "Debut AMP - by Shop Sheriff" at bounding box center [134, 23] width 174 height 46
copy span "Debut AMP - by Shop Sheriff"
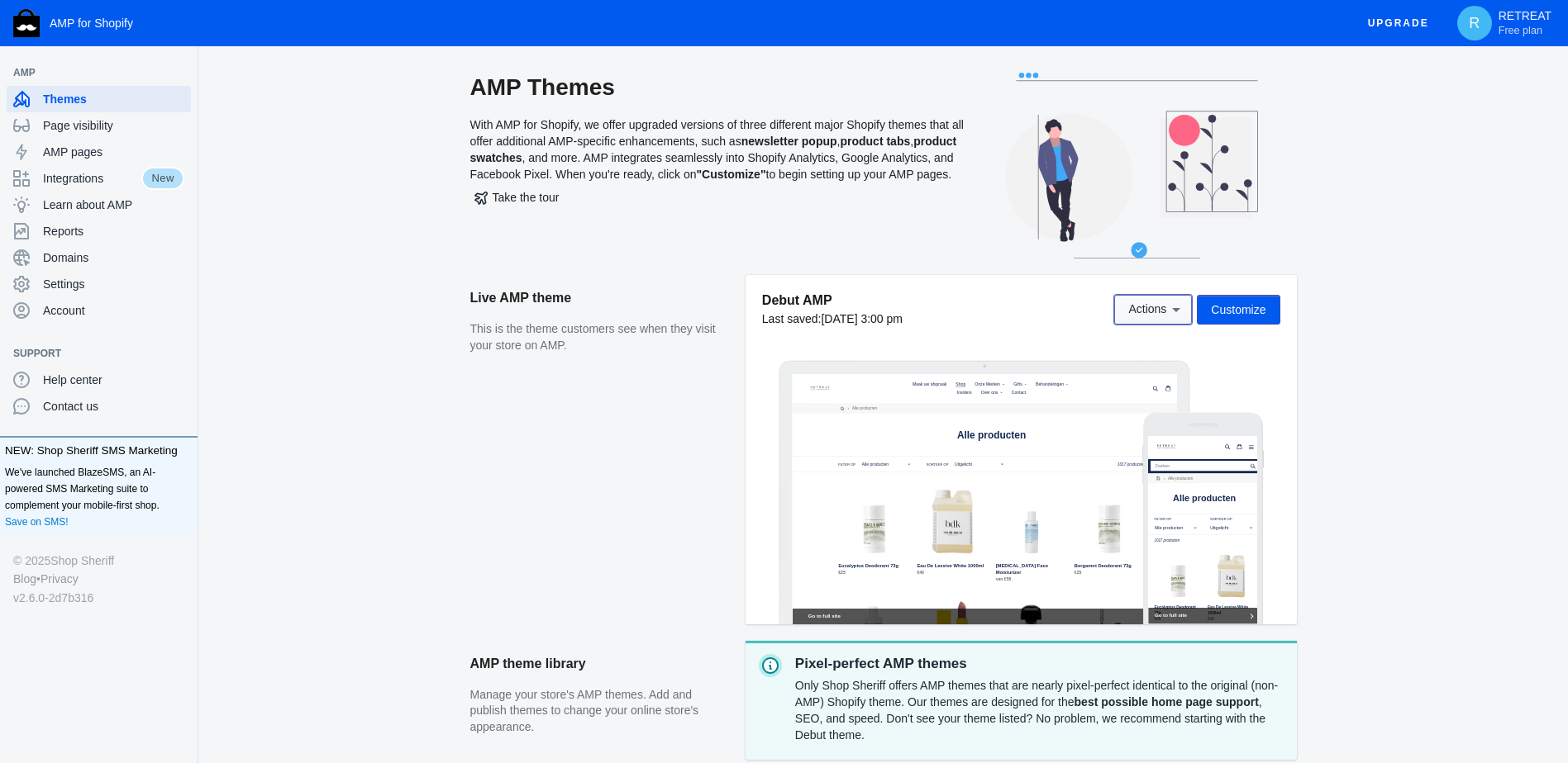
click at [1176, 313] on icon at bounding box center [1176, 309] width 17 height 17
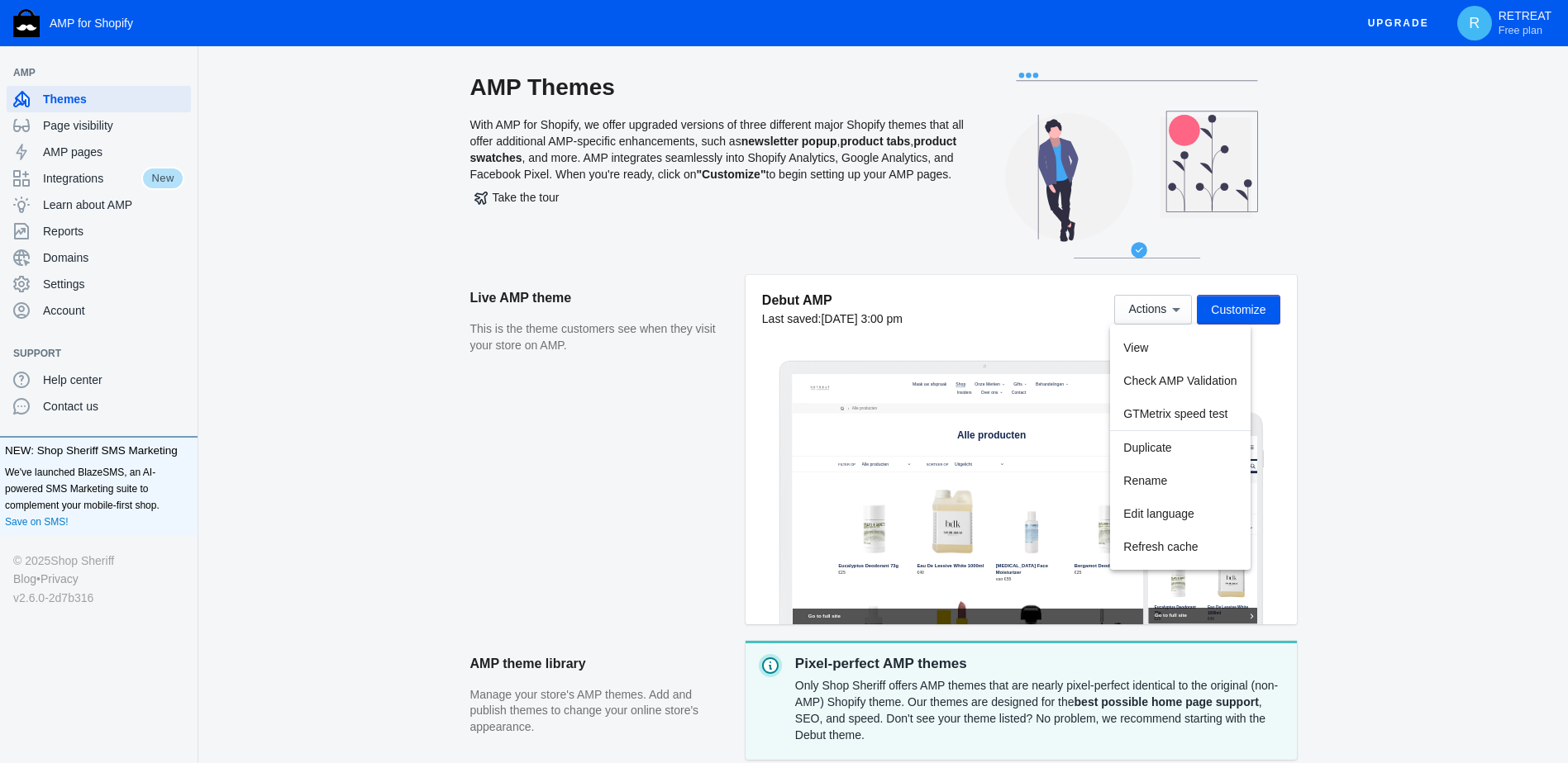
click at [90, 153] on div at bounding box center [784, 382] width 1568 height 763
click at [90, 153] on span "AMP pages" at bounding box center [114, 152] width 141 height 17
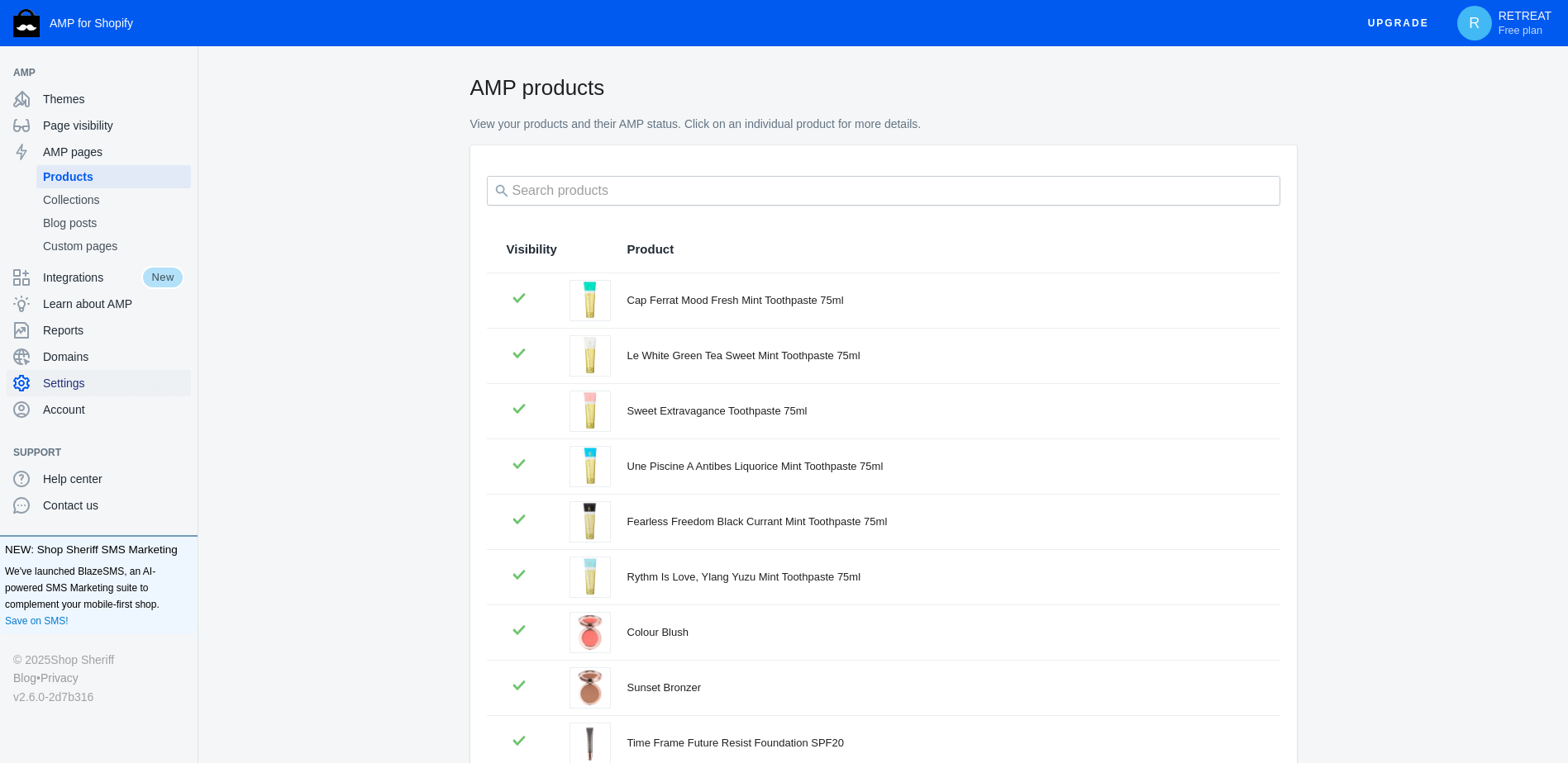
click at [65, 382] on span "Settings" at bounding box center [114, 383] width 141 height 17
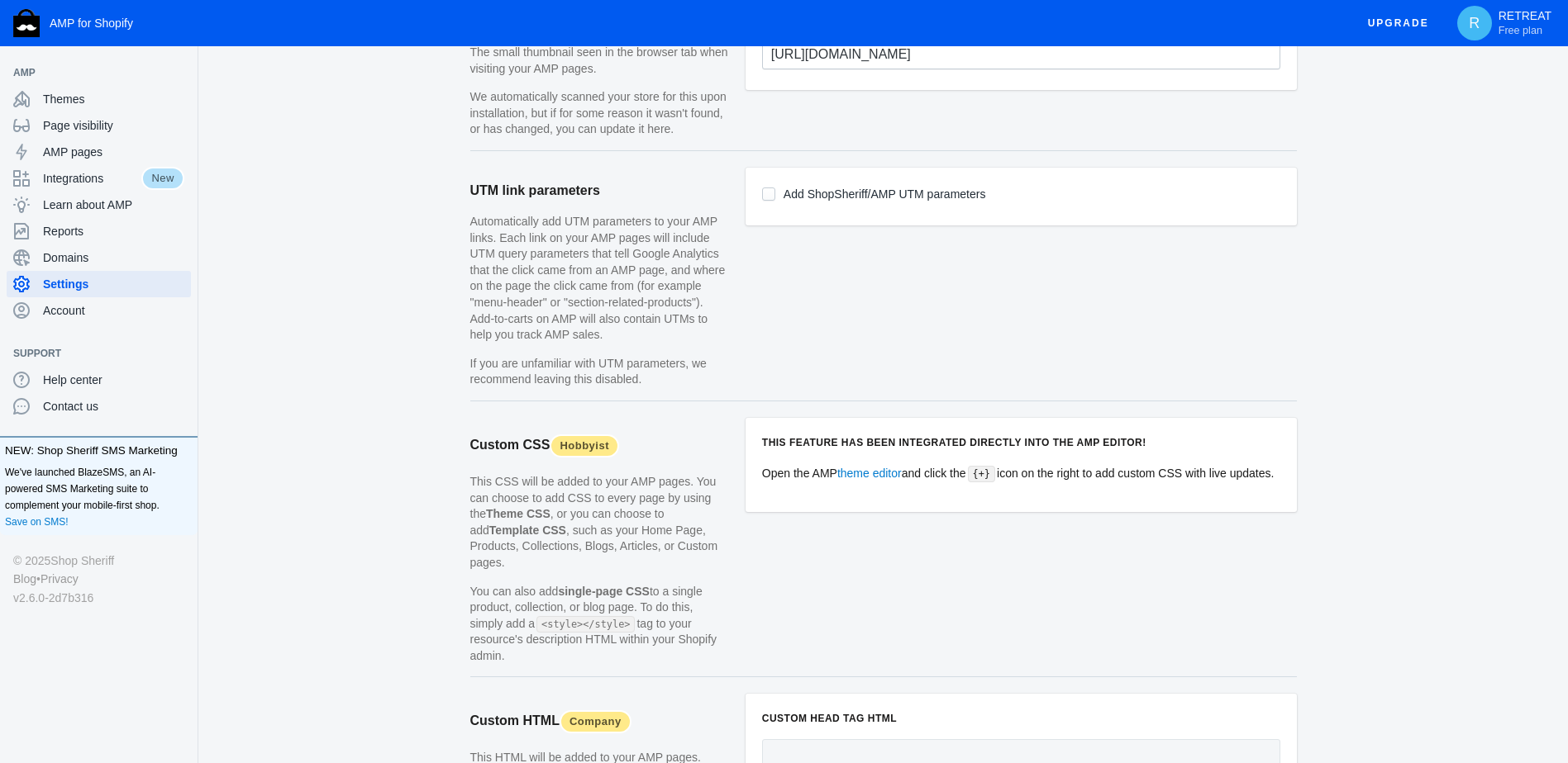
scroll to position [1404, 0]
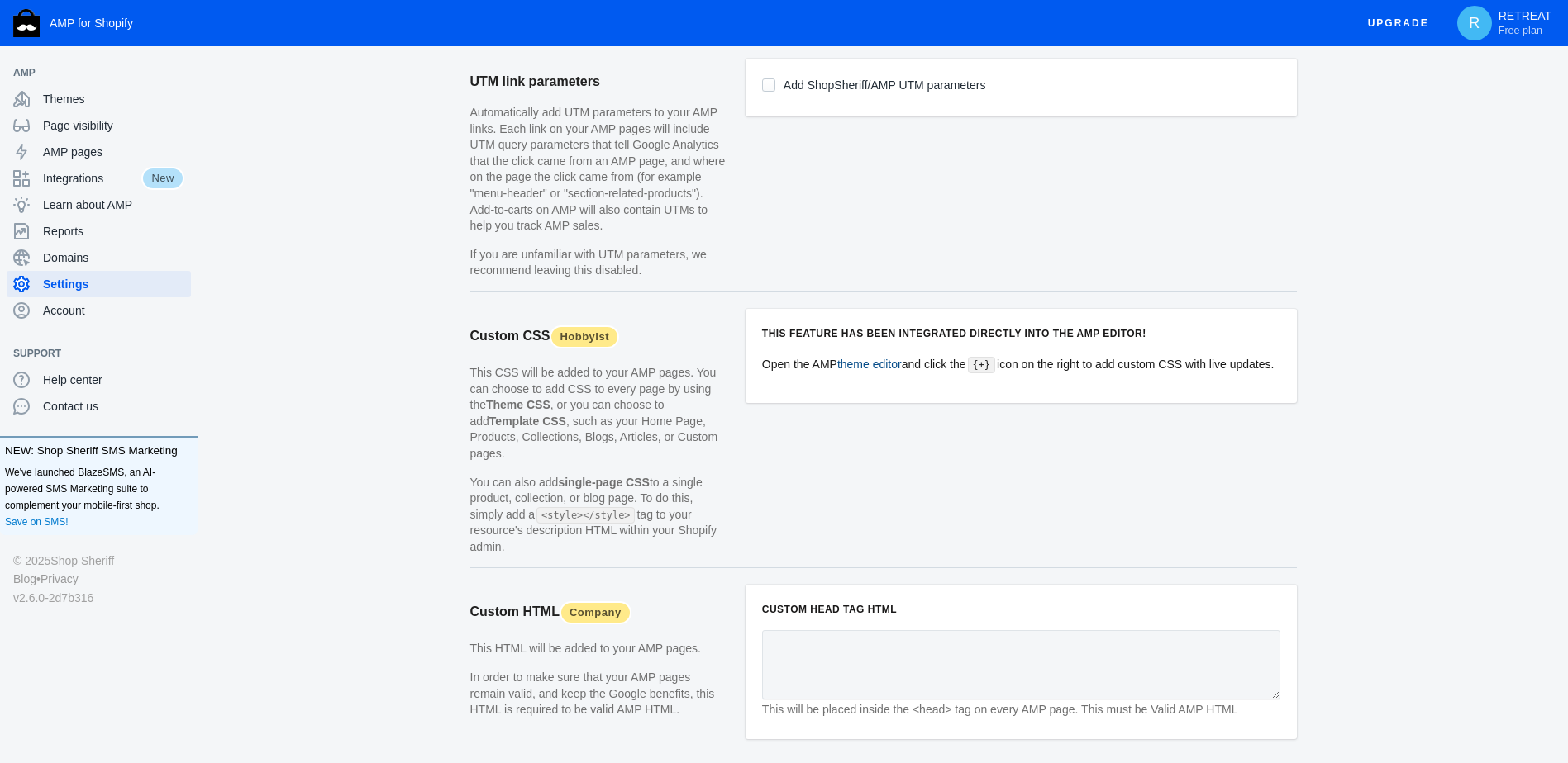
click at [883, 365] on link "theme editor" at bounding box center [869, 364] width 64 height 13
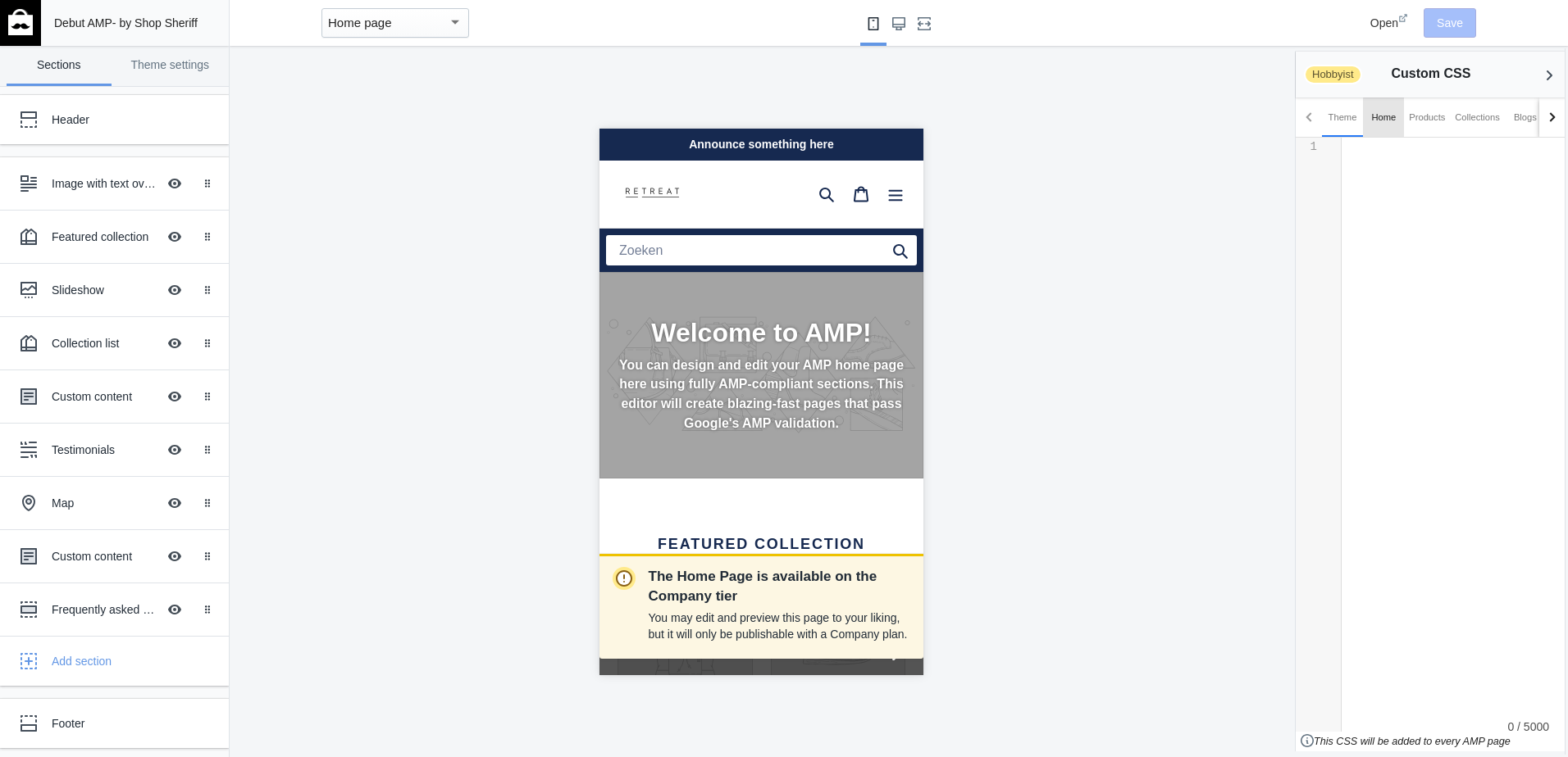
click at [0, 0] on div "Home" at bounding box center [0, 0] width 0 height 0
click at [1430, 119] on div "Products" at bounding box center [1426, 117] width 36 height 17
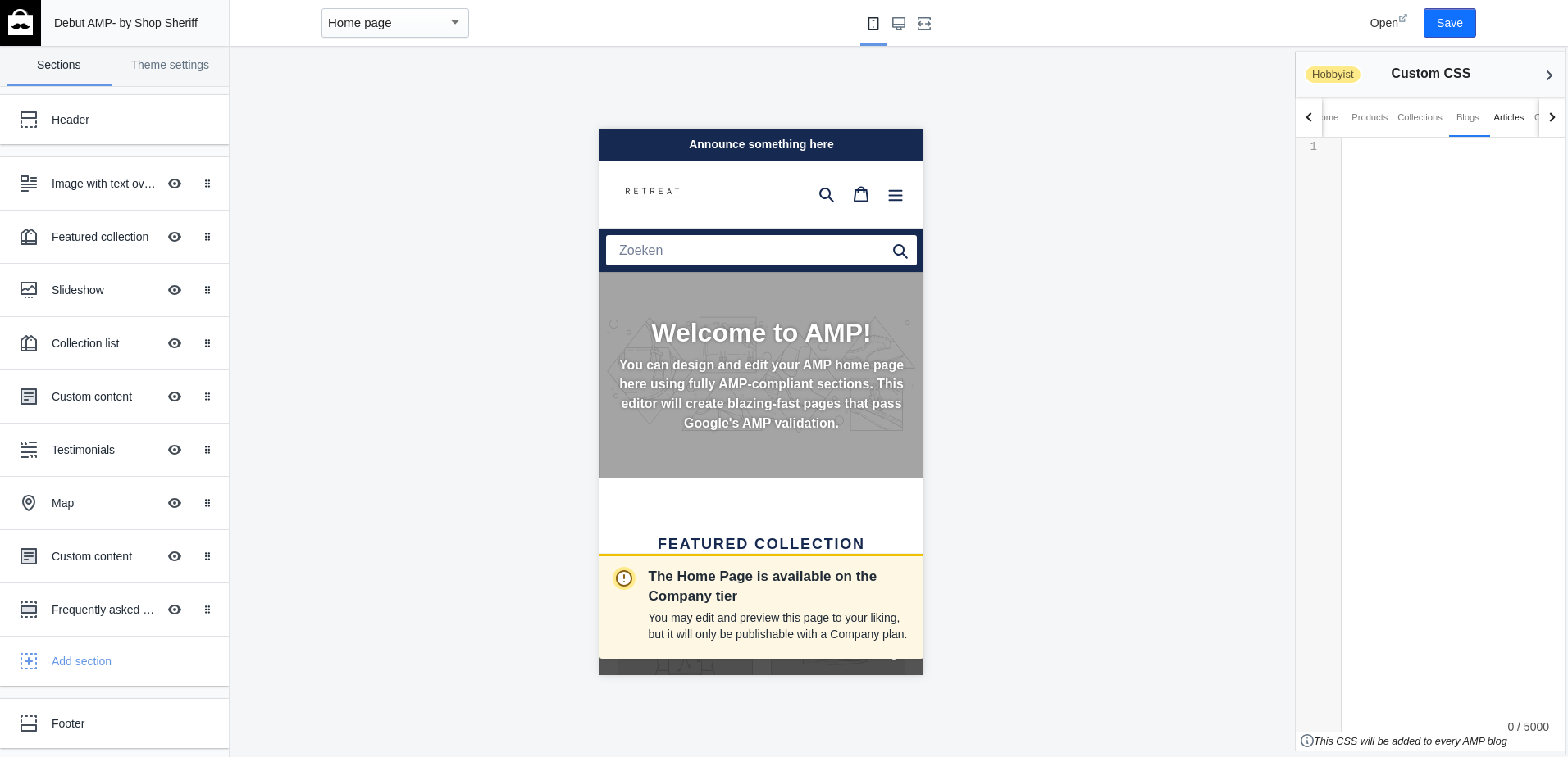
click at [1522, 121] on div "Articles" at bounding box center [1509, 117] width 31 height 17
click at [1340, 73] on span "Hobbyist" at bounding box center [1332, 74] width 58 height 19
